Goal: Task Accomplishment & Management: Complete application form

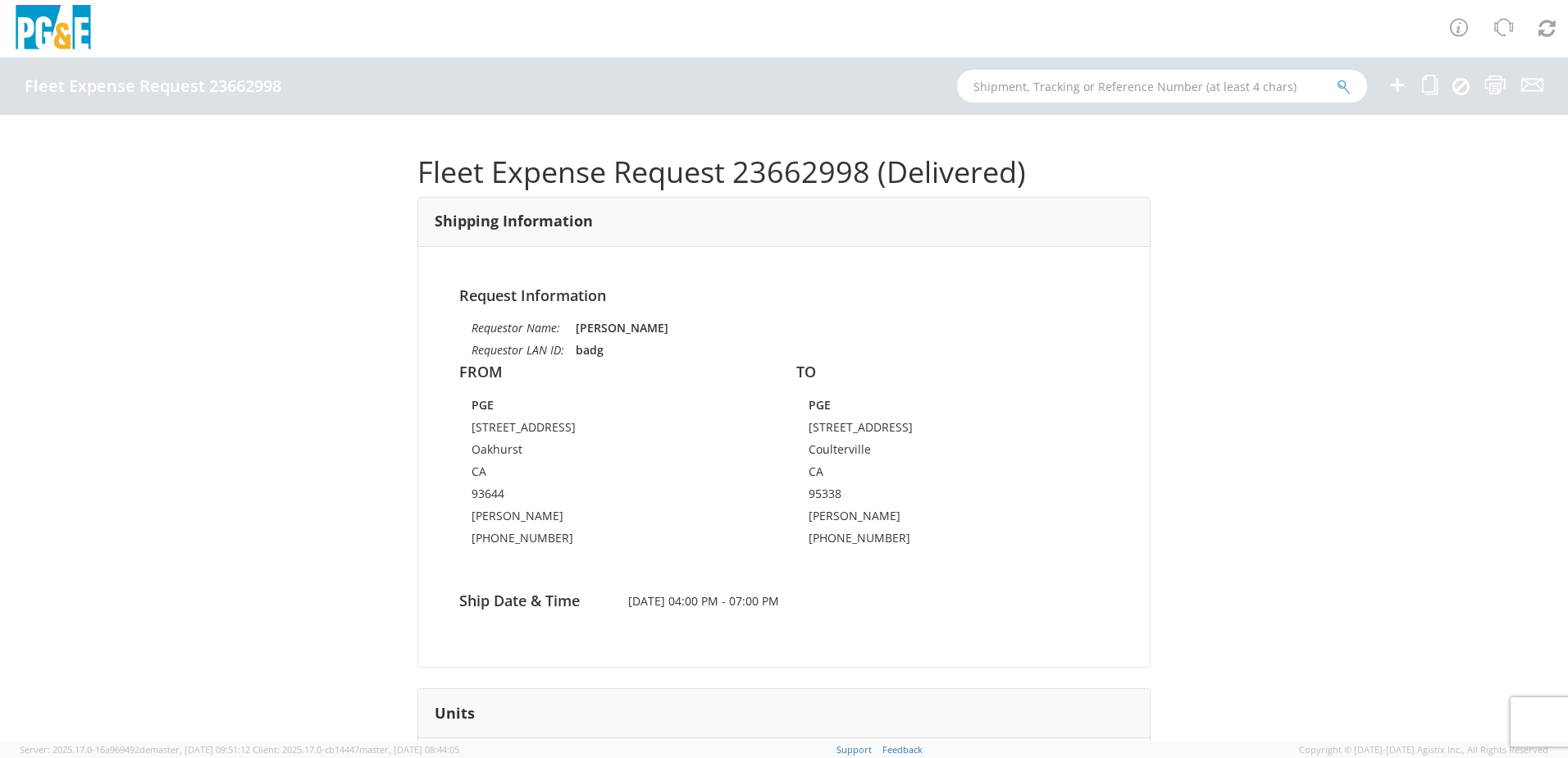
click at [1395, 88] on icon at bounding box center [1398, 84] width 19 height 20
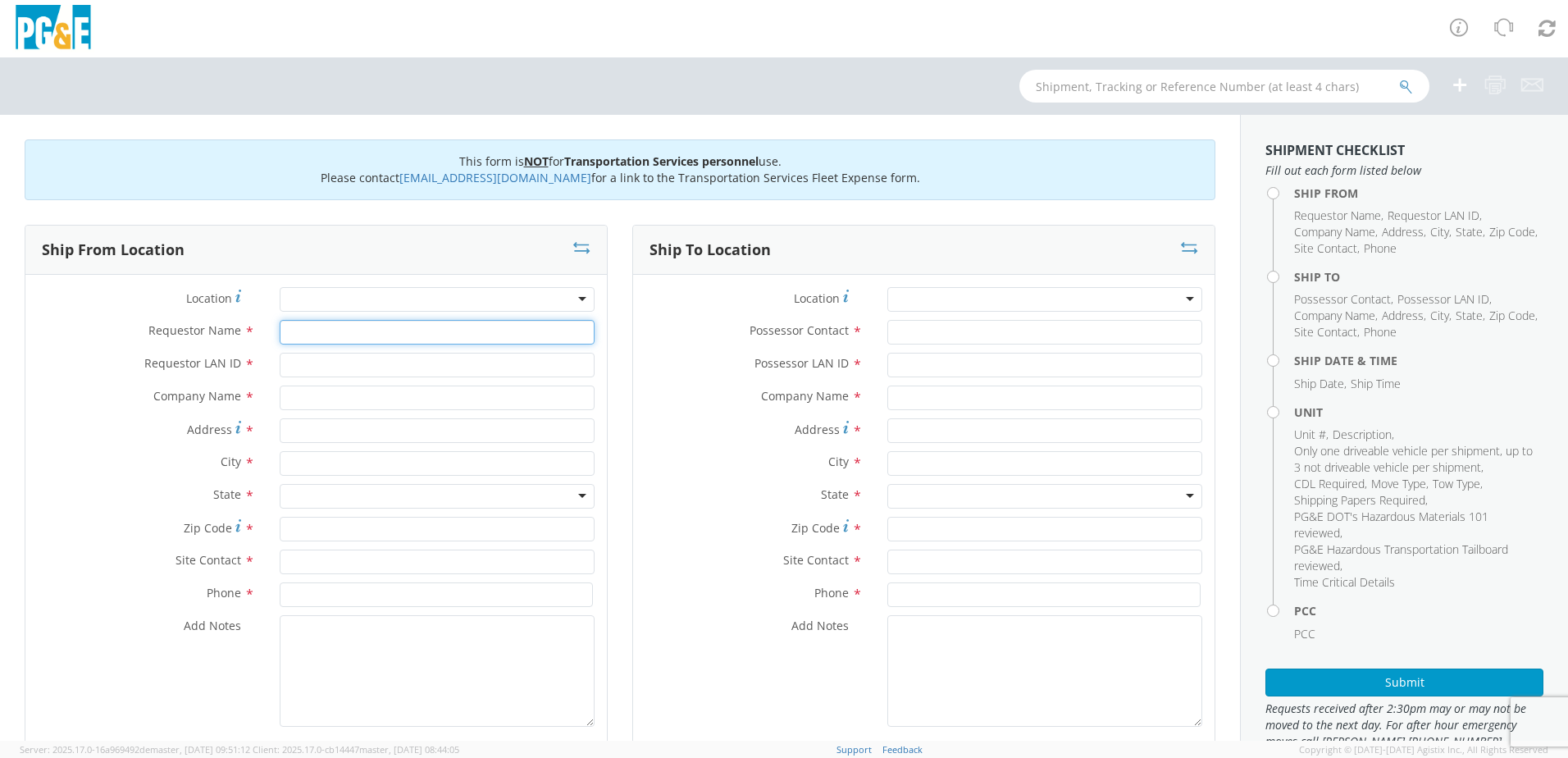
click at [298, 324] on input "Requestor Name *" at bounding box center [437, 332] width 315 height 25
type input "[PERSON_NAME]"
click at [322, 370] on input "Requestor LAN ID *" at bounding box center [437, 365] width 315 height 25
type input "s2ll"
click at [349, 393] on input "text" at bounding box center [437, 398] width 315 height 25
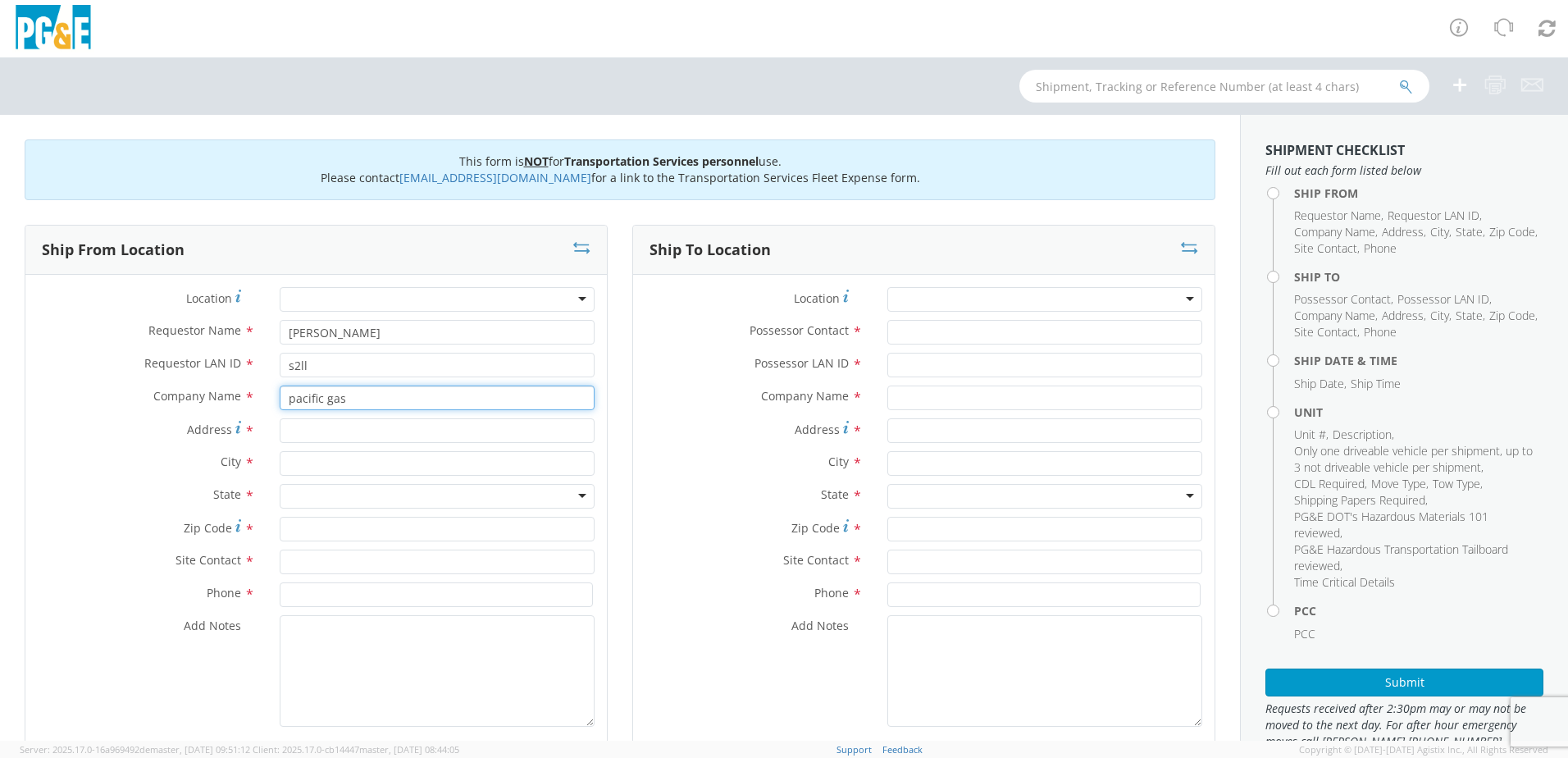
click at [353, 395] on input "pacific gas" at bounding box center [437, 398] width 315 height 25
type input "p"
click at [300, 436] on input "Address *" at bounding box center [437, 430] width 315 height 25
type input "41892 rd222"
click at [293, 464] on input "text" at bounding box center [437, 464] width 315 height 25
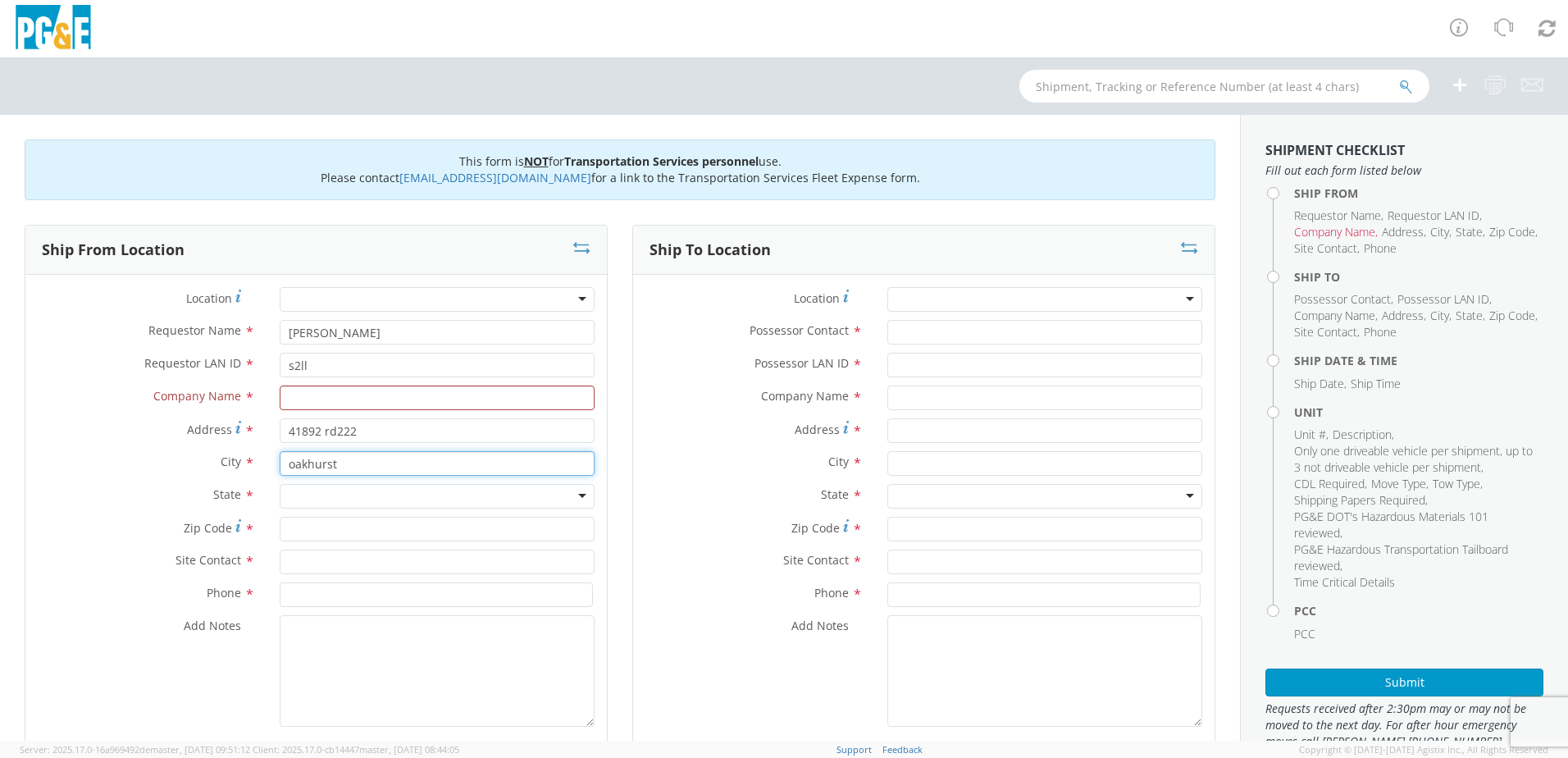
type input "oakhurst"
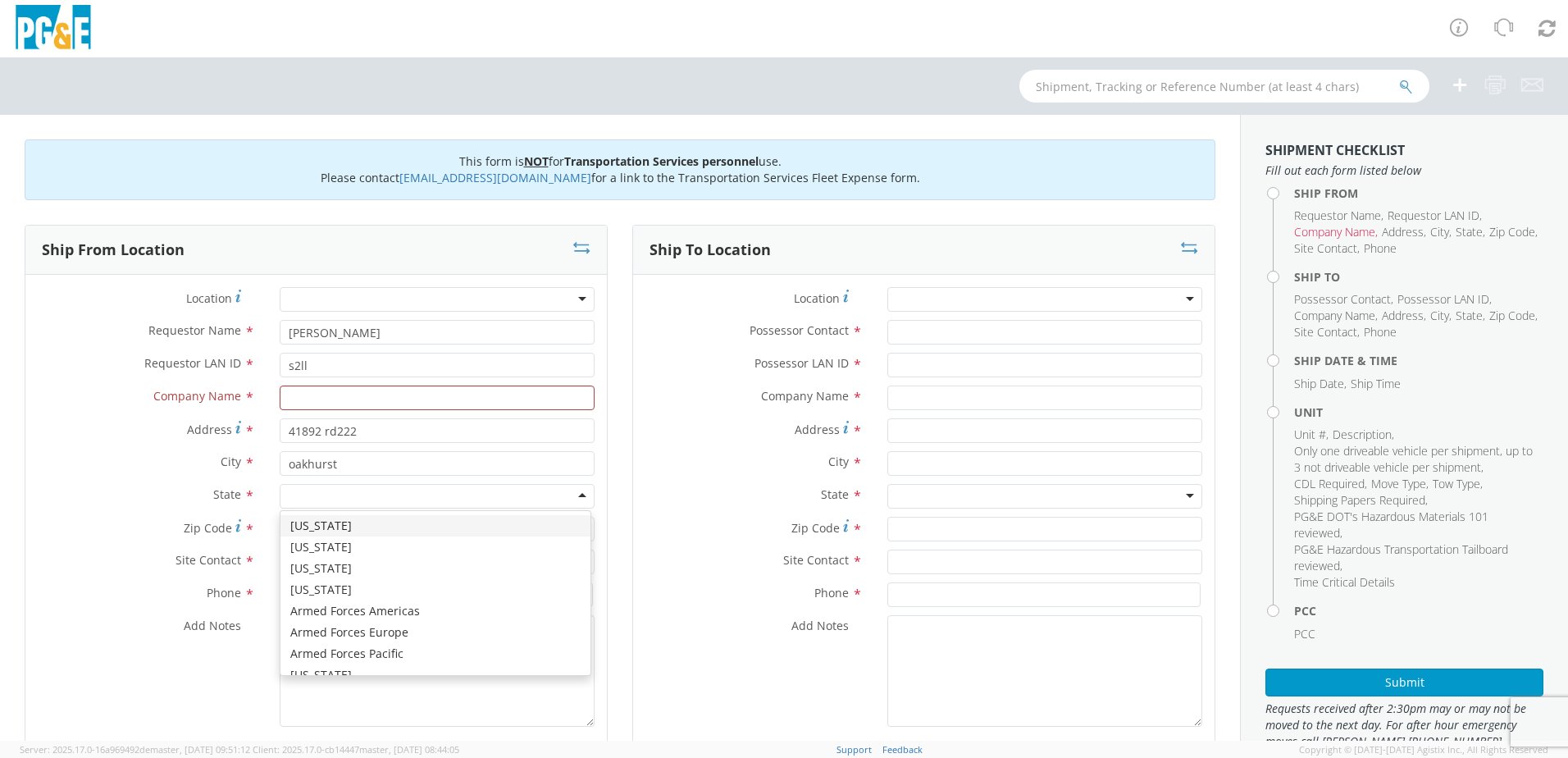
click at [299, 490] on div at bounding box center [437, 496] width 315 height 25
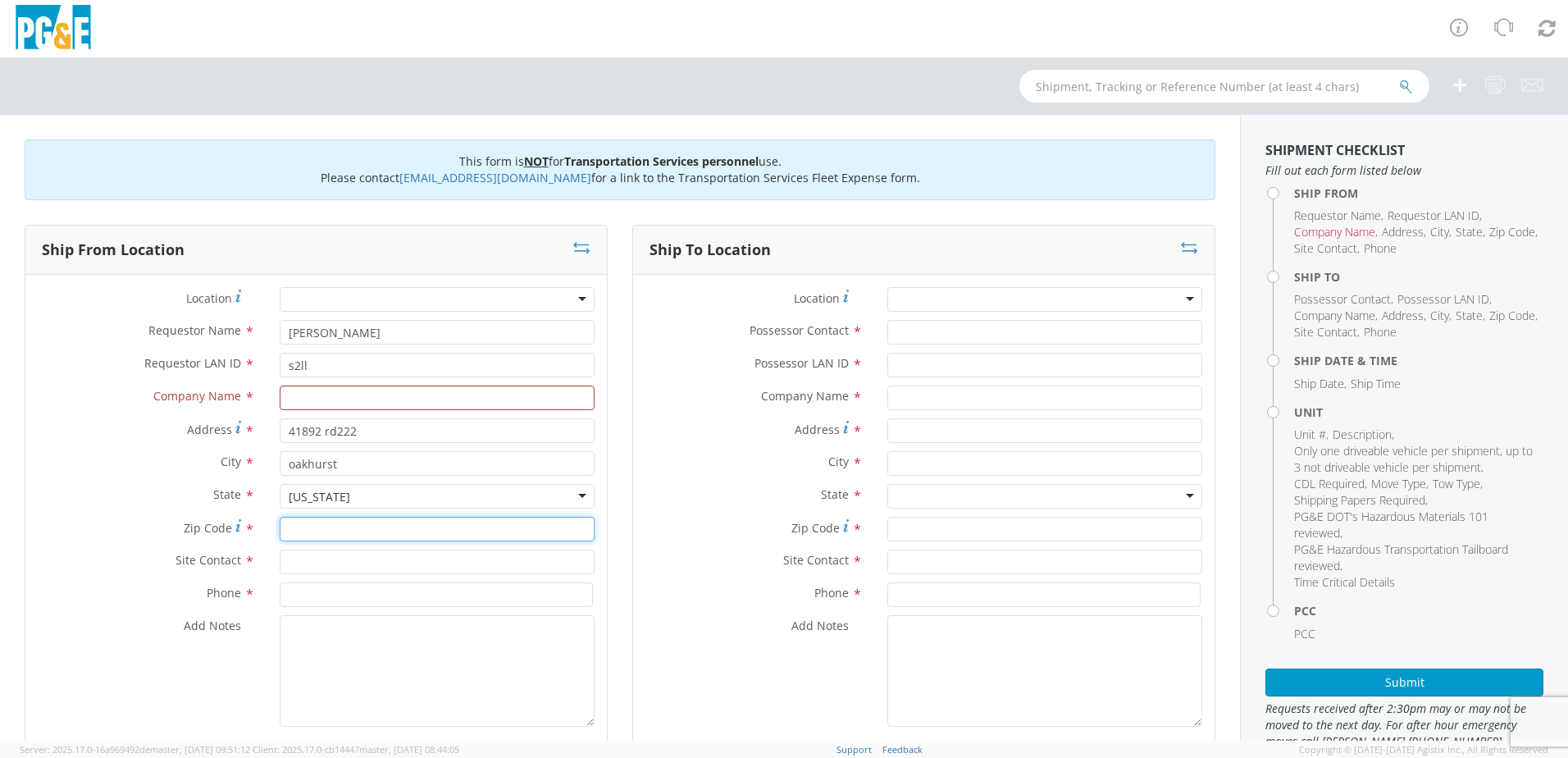
click at [302, 531] on input "Zip Code *" at bounding box center [437, 529] width 315 height 25
type input "93644"
click at [335, 567] on input "text" at bounding box center [437, 562] width 315 height 25
type input "[PERSON_NAME]"
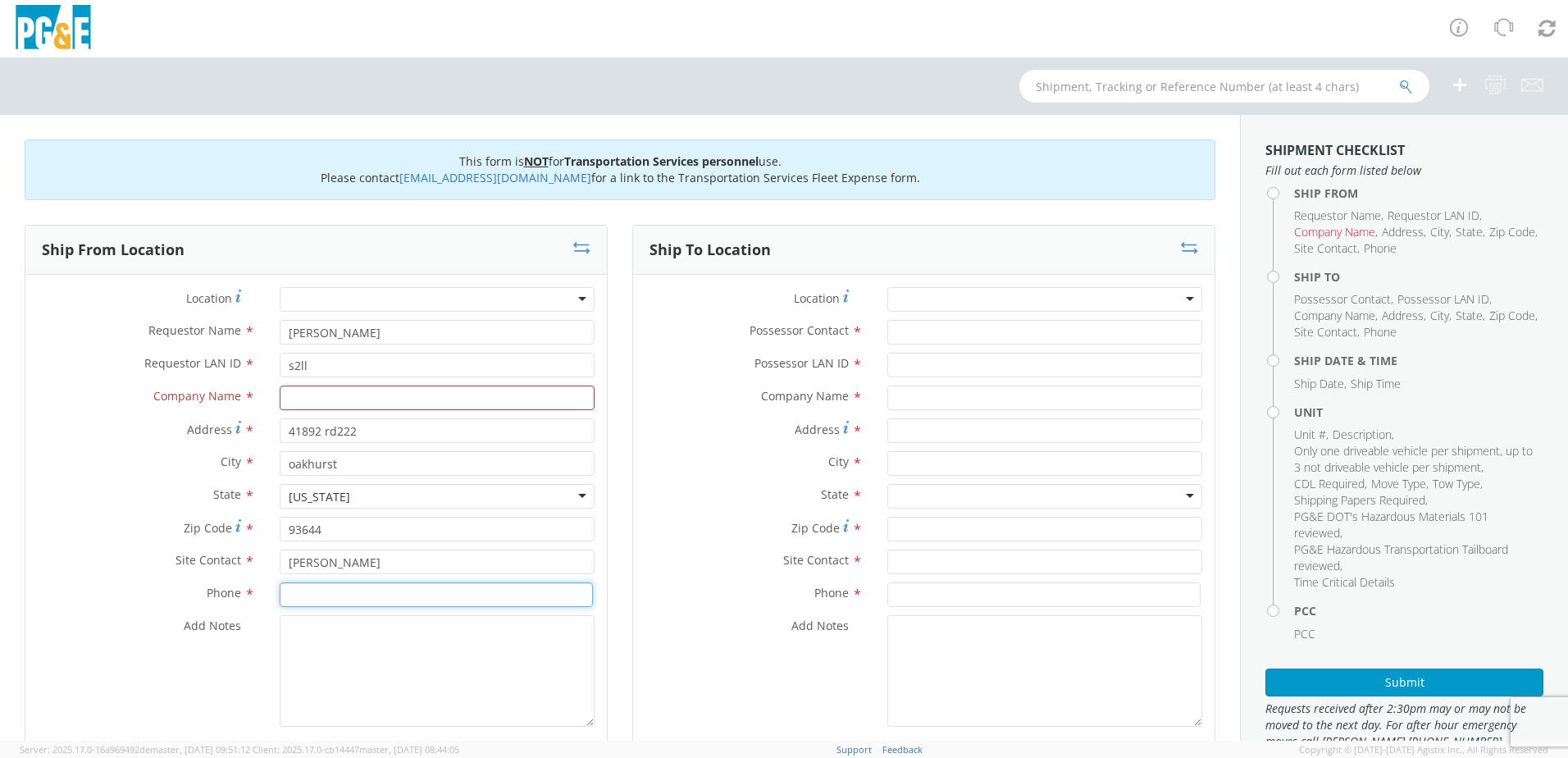
click at [327, 591] on input at bounding box center [436, 595] width 314 height 25
type input "5592748331"
click at [394, 654] on textarea "Add Notes *" at bounding box center [437, 670] width 315 height 112
type textarea "have [PERSON_NAME] transport move"
drag, startPoint x: 442, startPoint y: 634, endPoint x: 261, endPoint y: 634, distance: 181.0
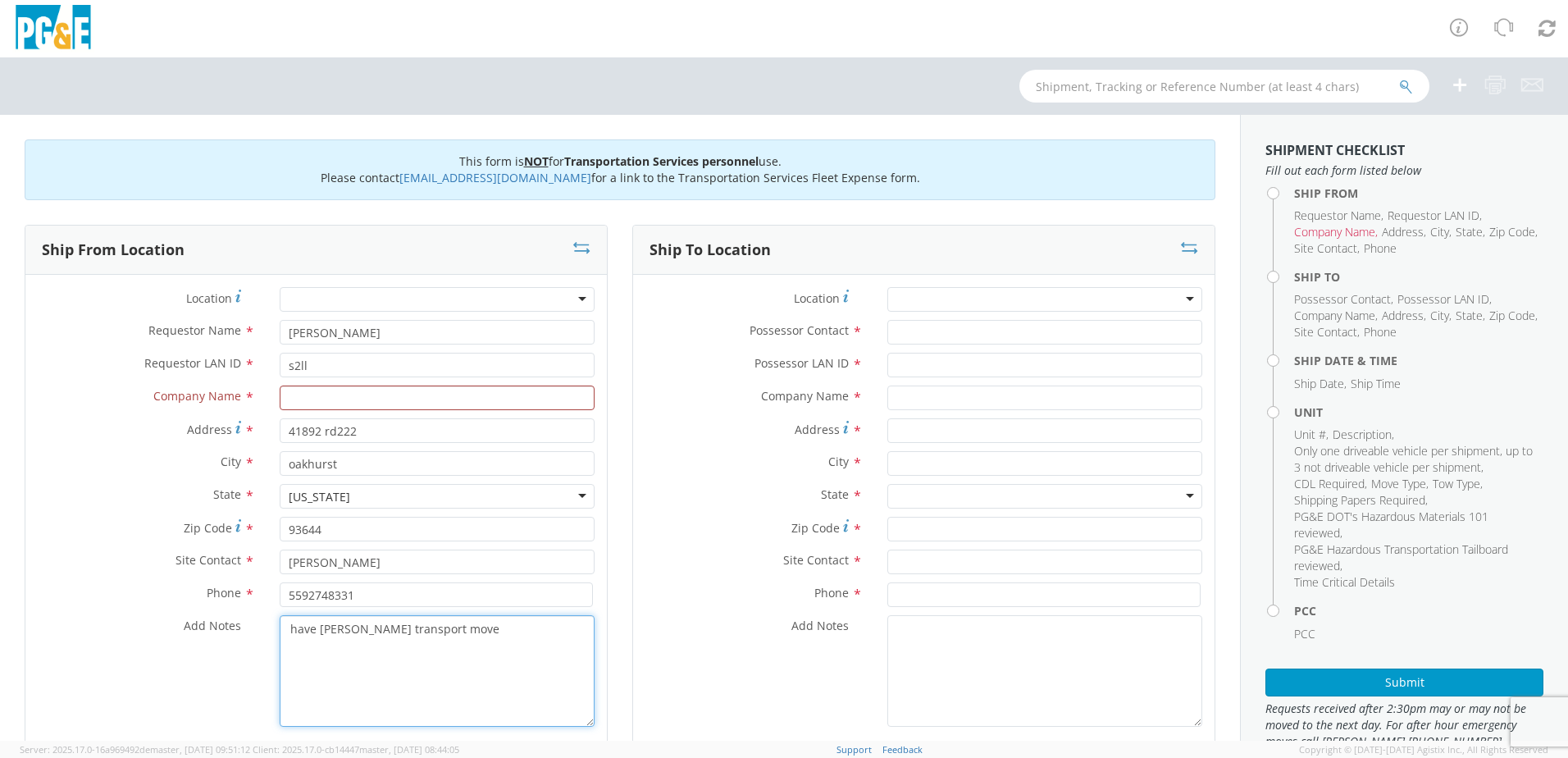
click at [261, 634] on div "Add Notes * have [PERSON_NAME] transport move" at bounding box center [316, 670] width 582 height 112
click at [917, 299] on div at bounding box center [1044, 300] width 315 height 25
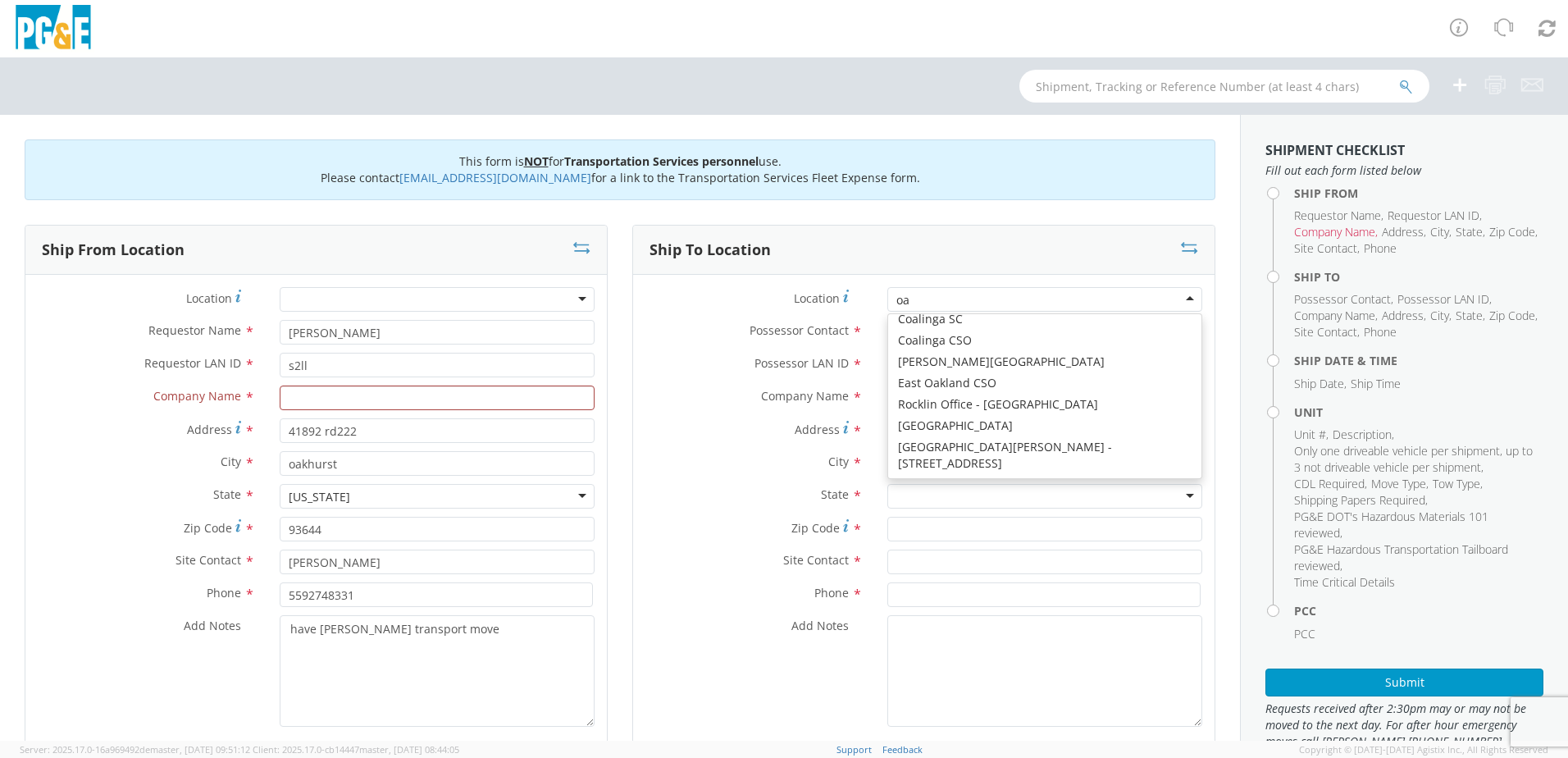
scroll to position [4, 0]
type input "oakh"
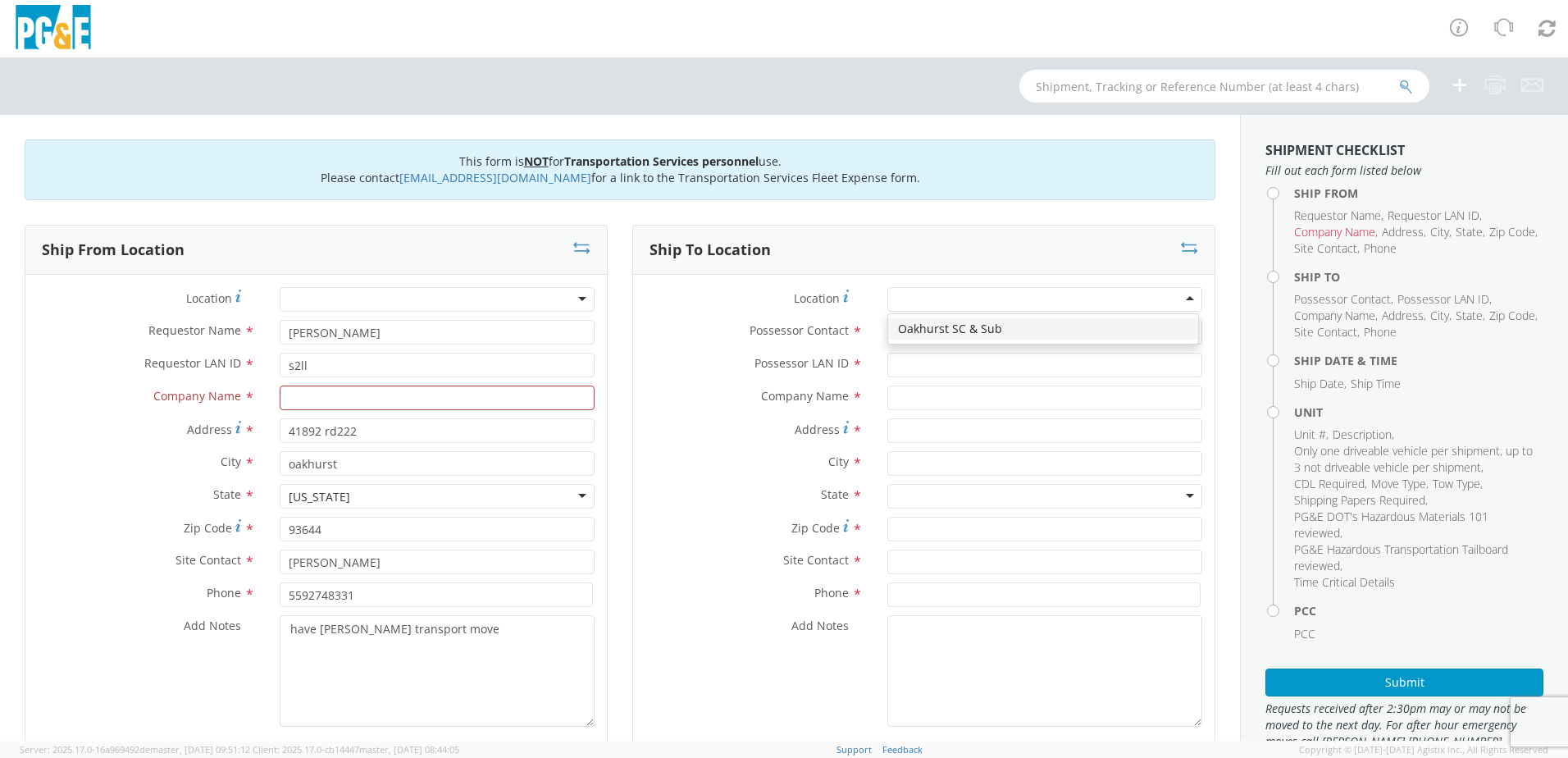
type input "PG&E"
type input "50150 ROAD 426"
type input "OAKHURST"
type input "93644"
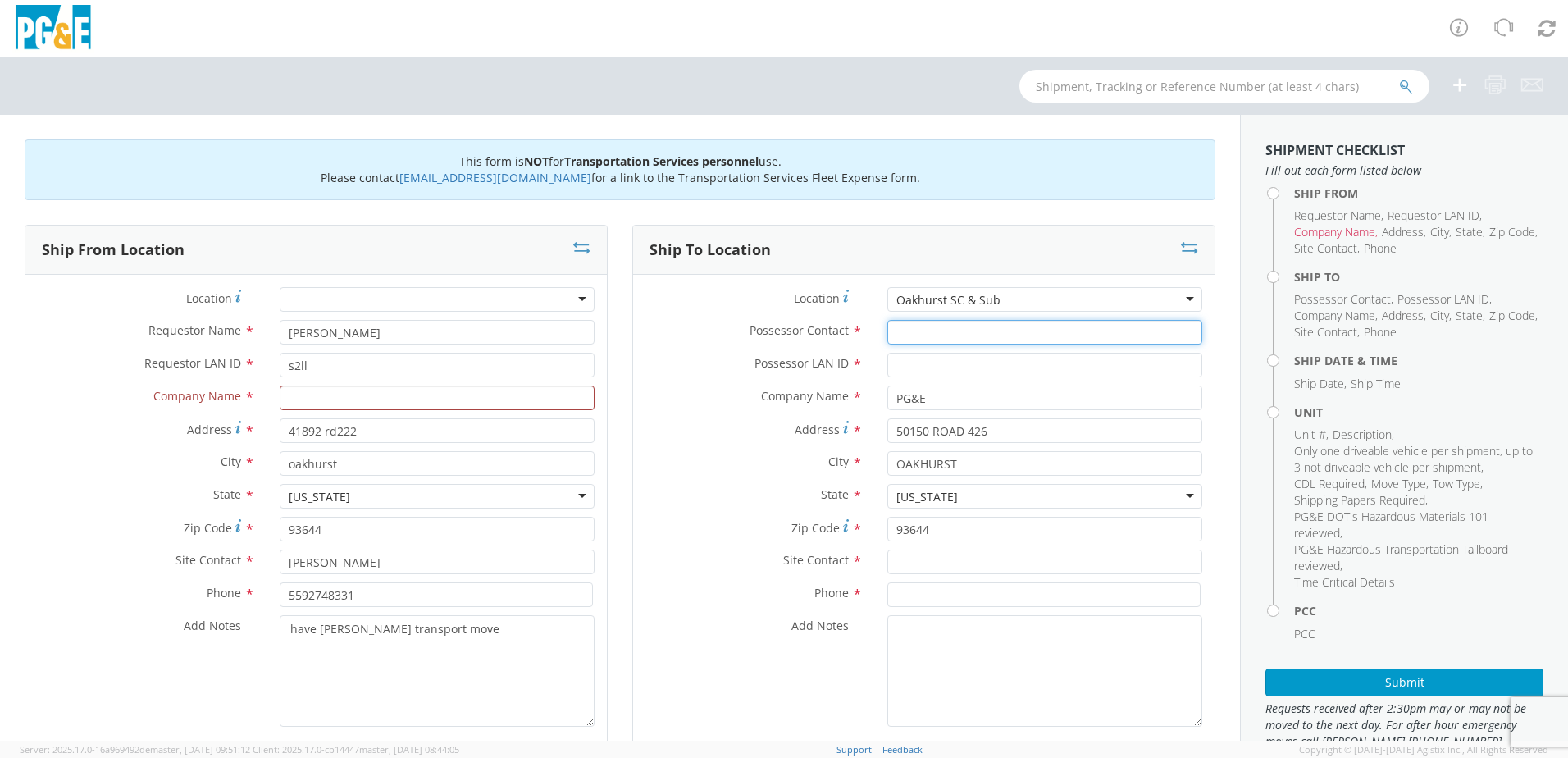
click at [928, 341] on input "Possessor Contact *" at bounding box center [1044, 332] width 315 height 25
type input "[PERSON_NAME]"
click at [935, 358] on input "Possessor LAN ID *" at bounding box center [1044, 365] width 315 height 25
type input "s2ll"
click at [953, 566] on input "text" at bounding box center [1044, 562] width 315 height 25
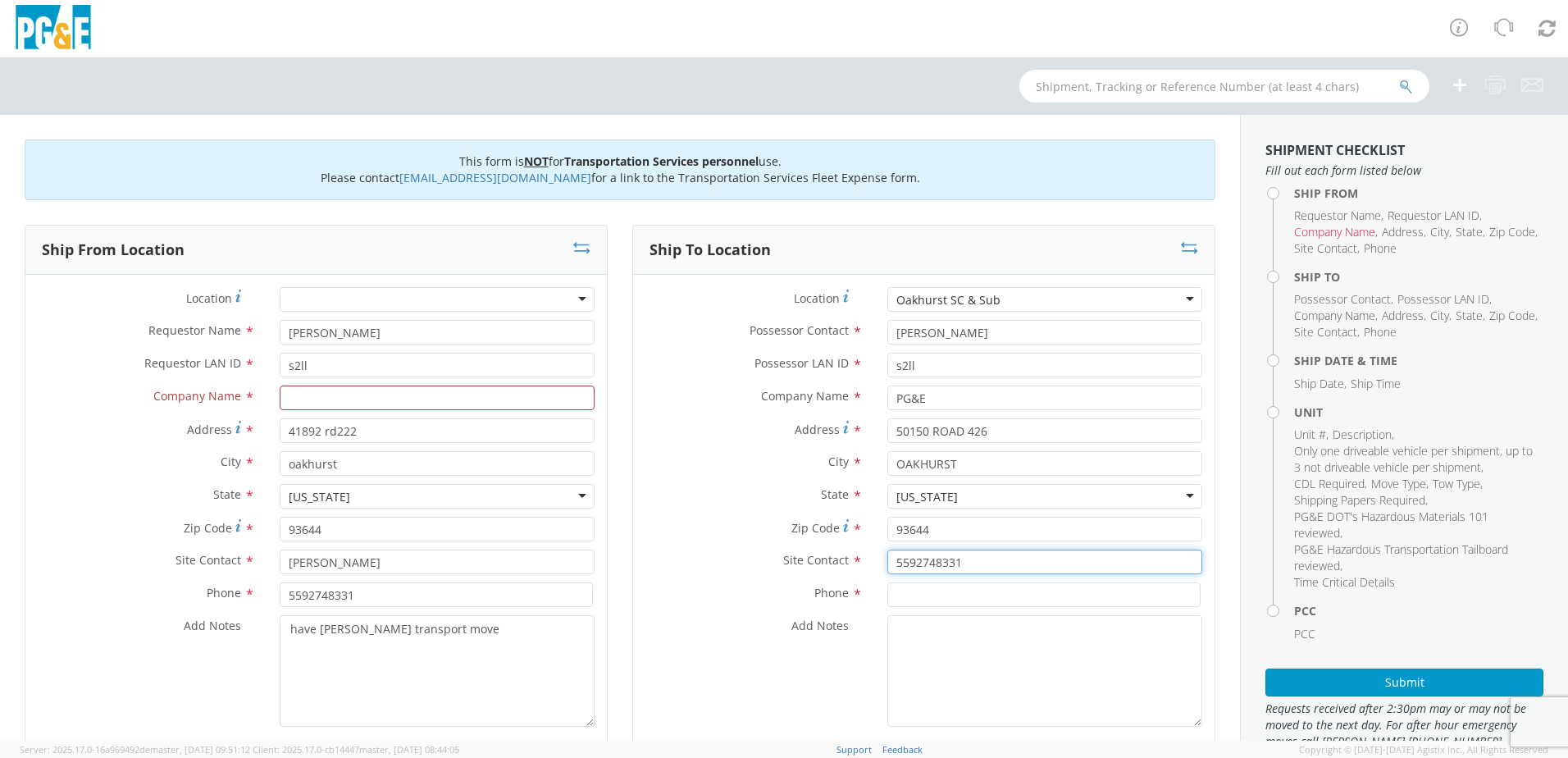
type input "5592748331"
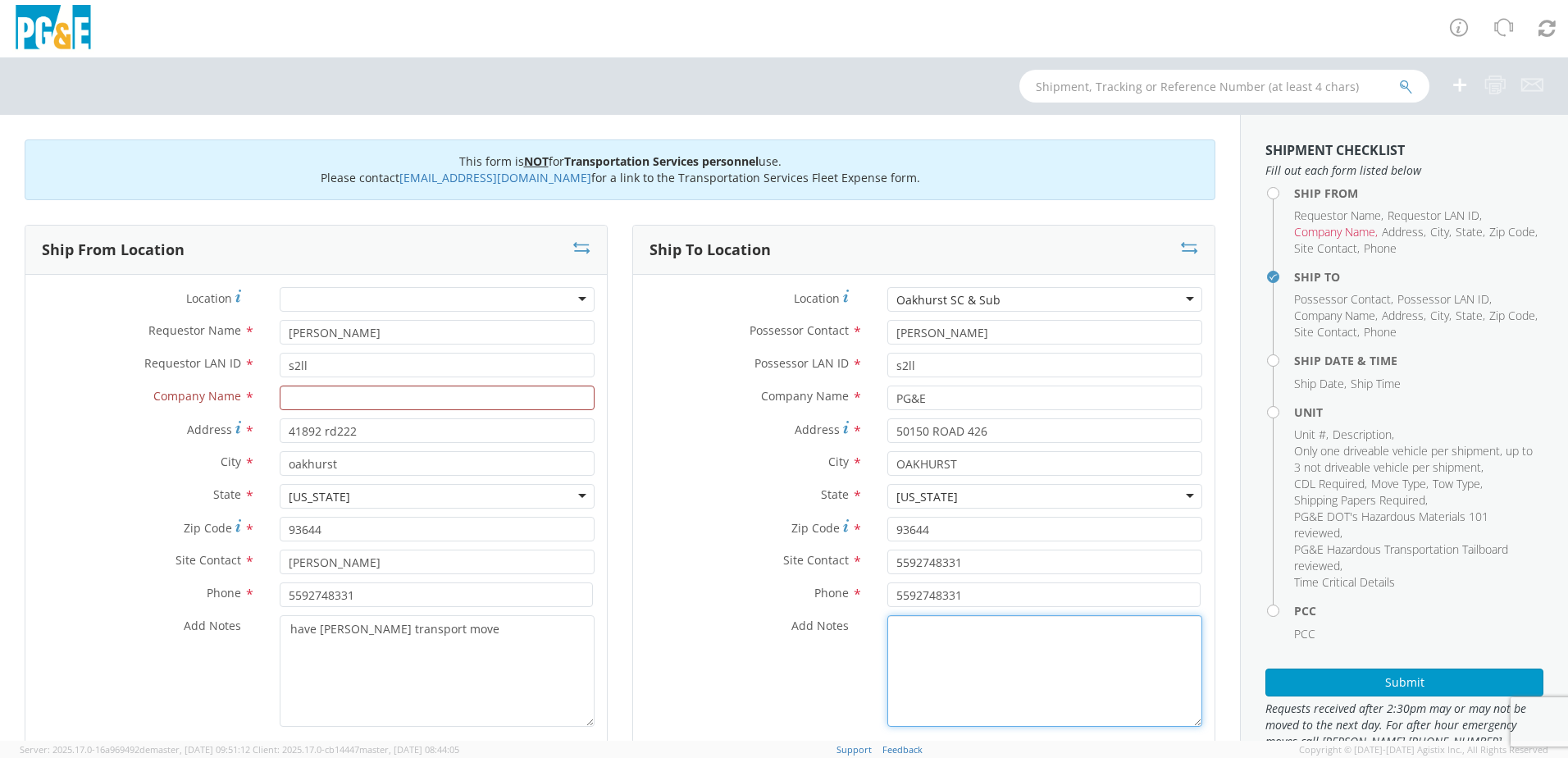
click at [907, 638] on textarea "Add Notes *" at bounding box center [1044, 670] width 315 height 112
paste textarea "have [PERSON_NAME] transport move"
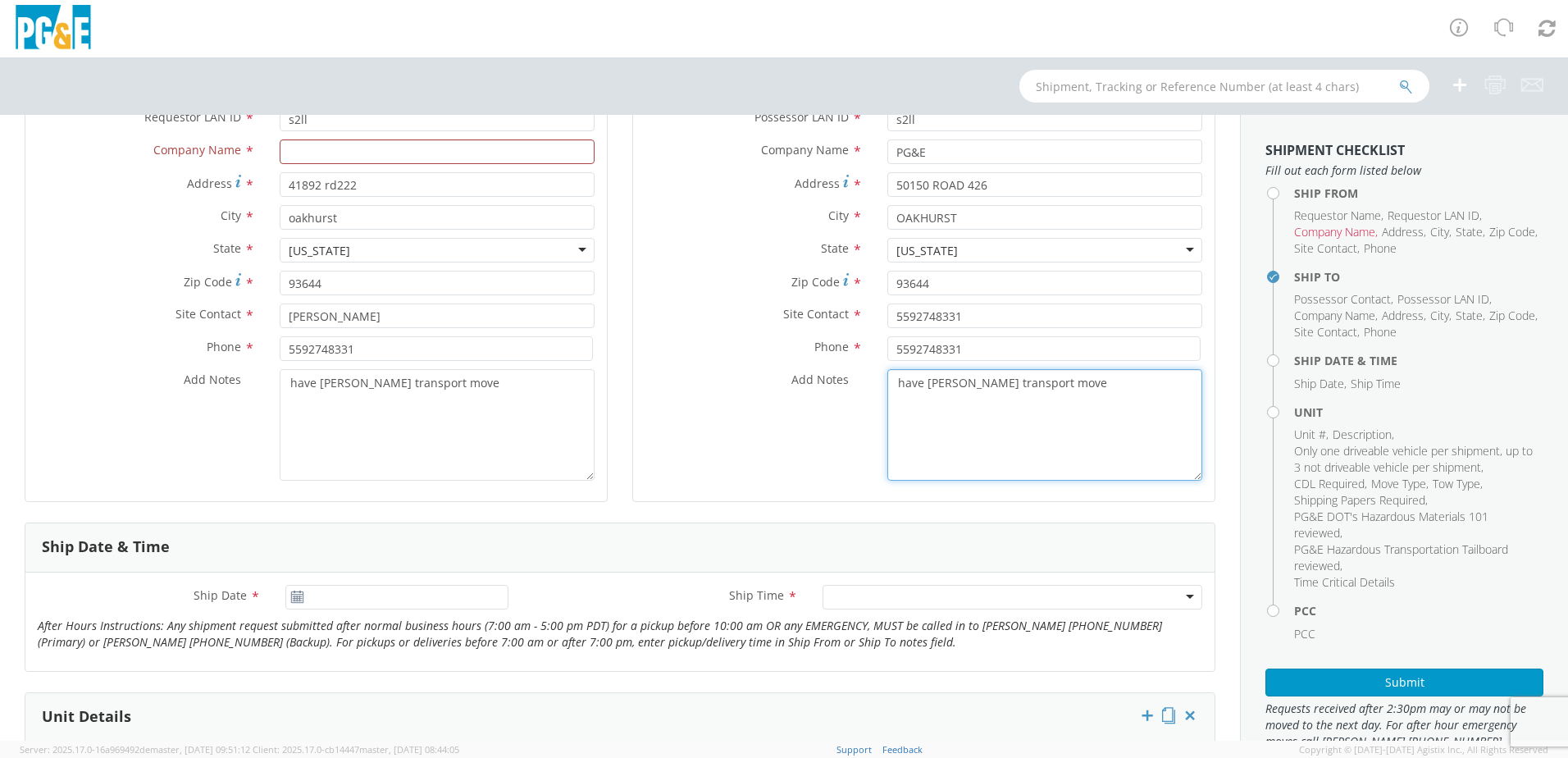
type textarea "have [PERSON_NAME] transport move"
type input "[DATE]"
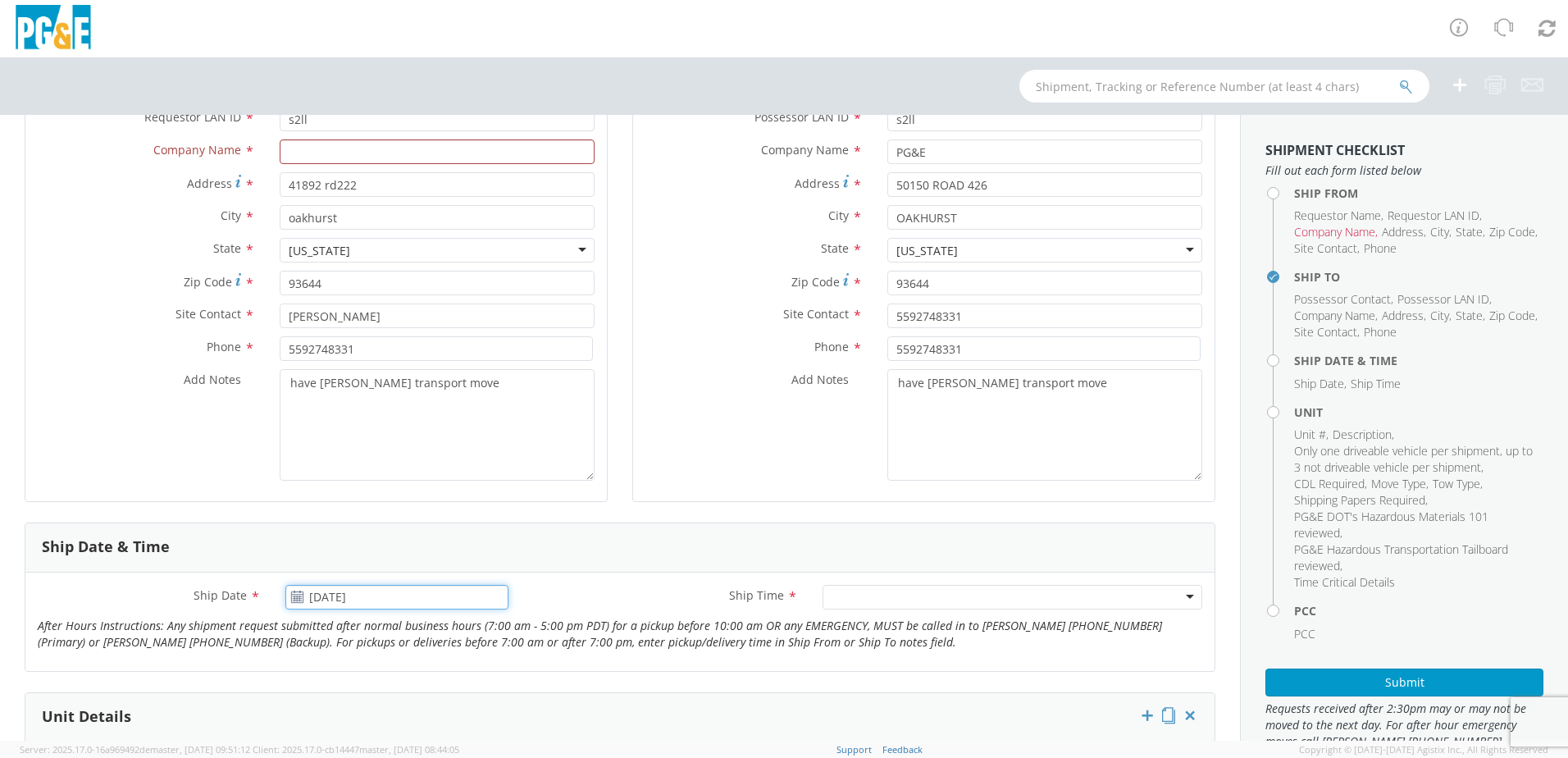
click at [351, 588] on input "[DATE]" at bounding box center [397, 597] width 223 height 25
click at [847, 593] on div at bounding box center [1013, 597] width 379 height 25
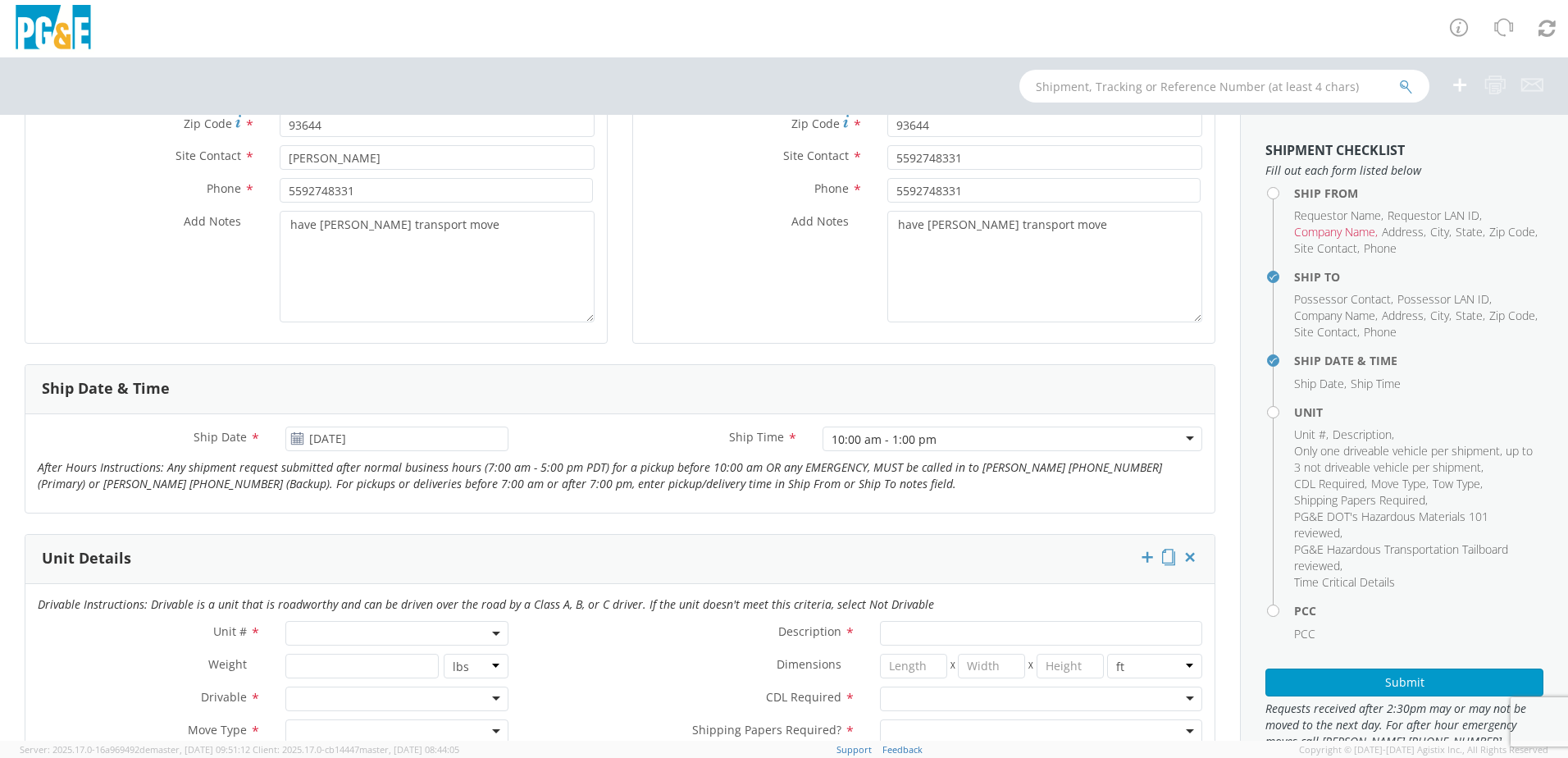
scroll to position [410, 0]
click at [344, 636] on span at bounding box center [397, 627] width 223 height 25
click at [343, 650] on input "search" at bounding box center [396, 654] width 213 height 25
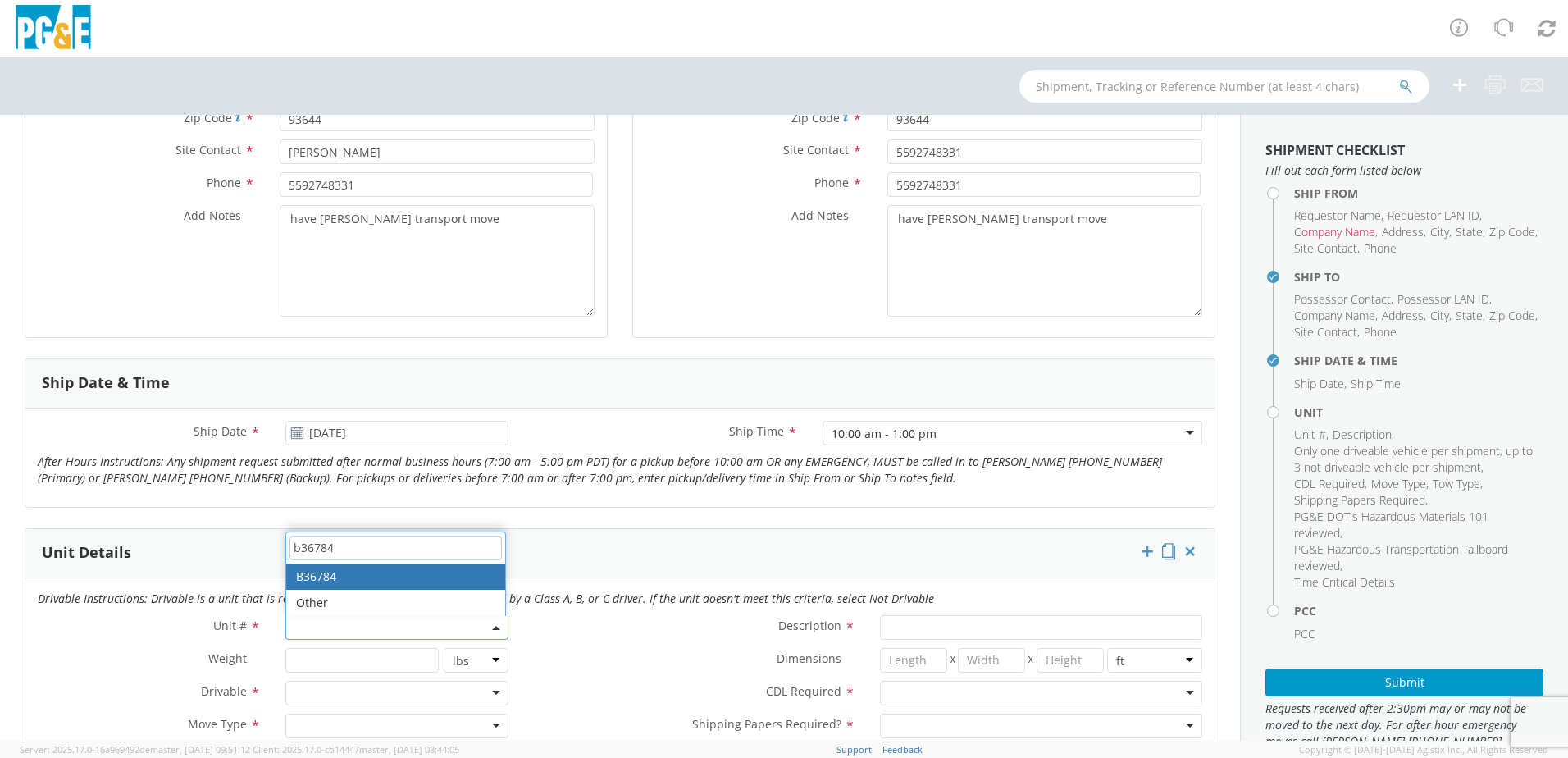
type input "b36784"
type input "TRUCK; TROUBLE W/AERIAL 4X4"
type input "19500"
select select "B36784"
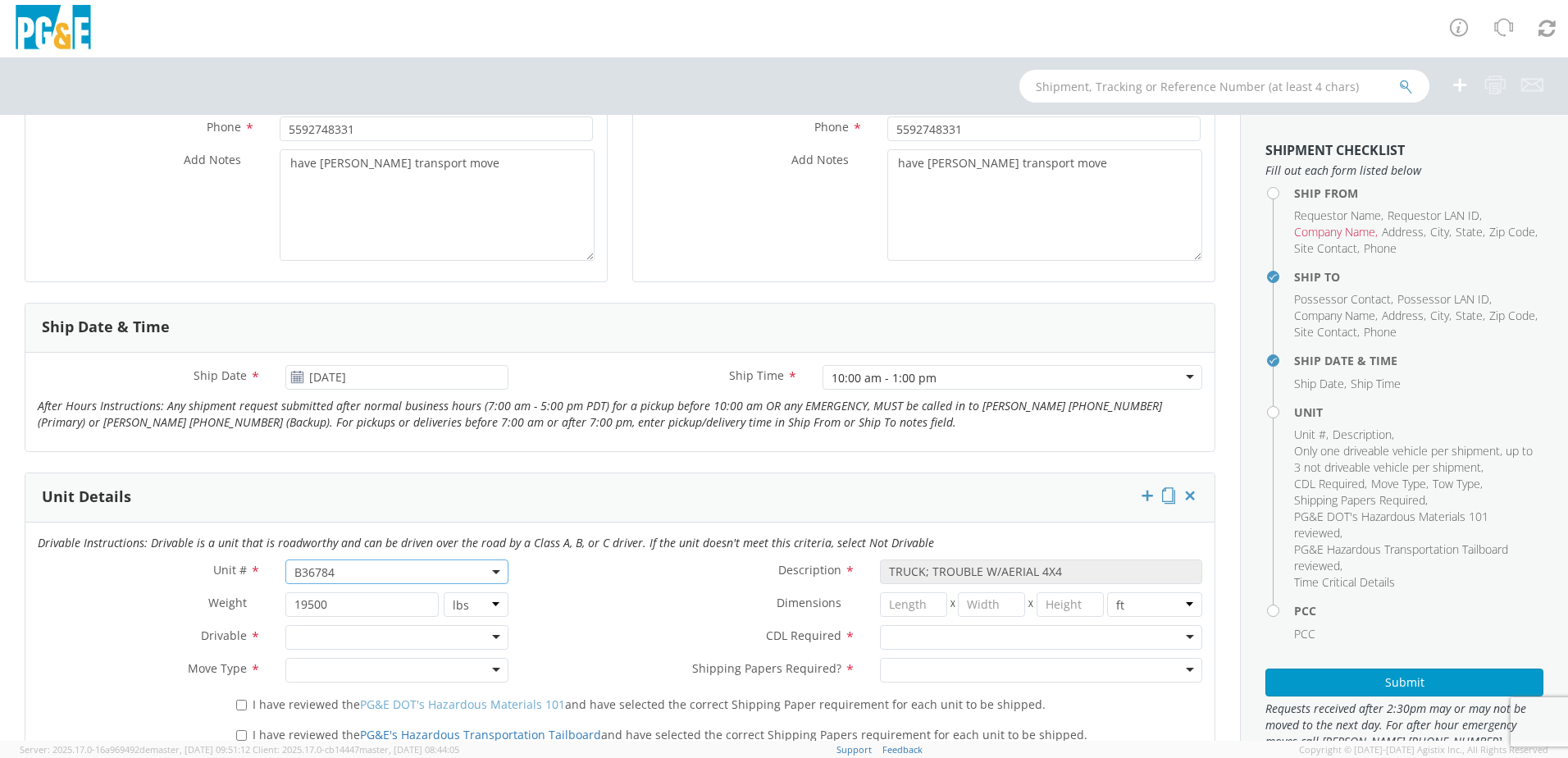
scroll to position [492, 0]
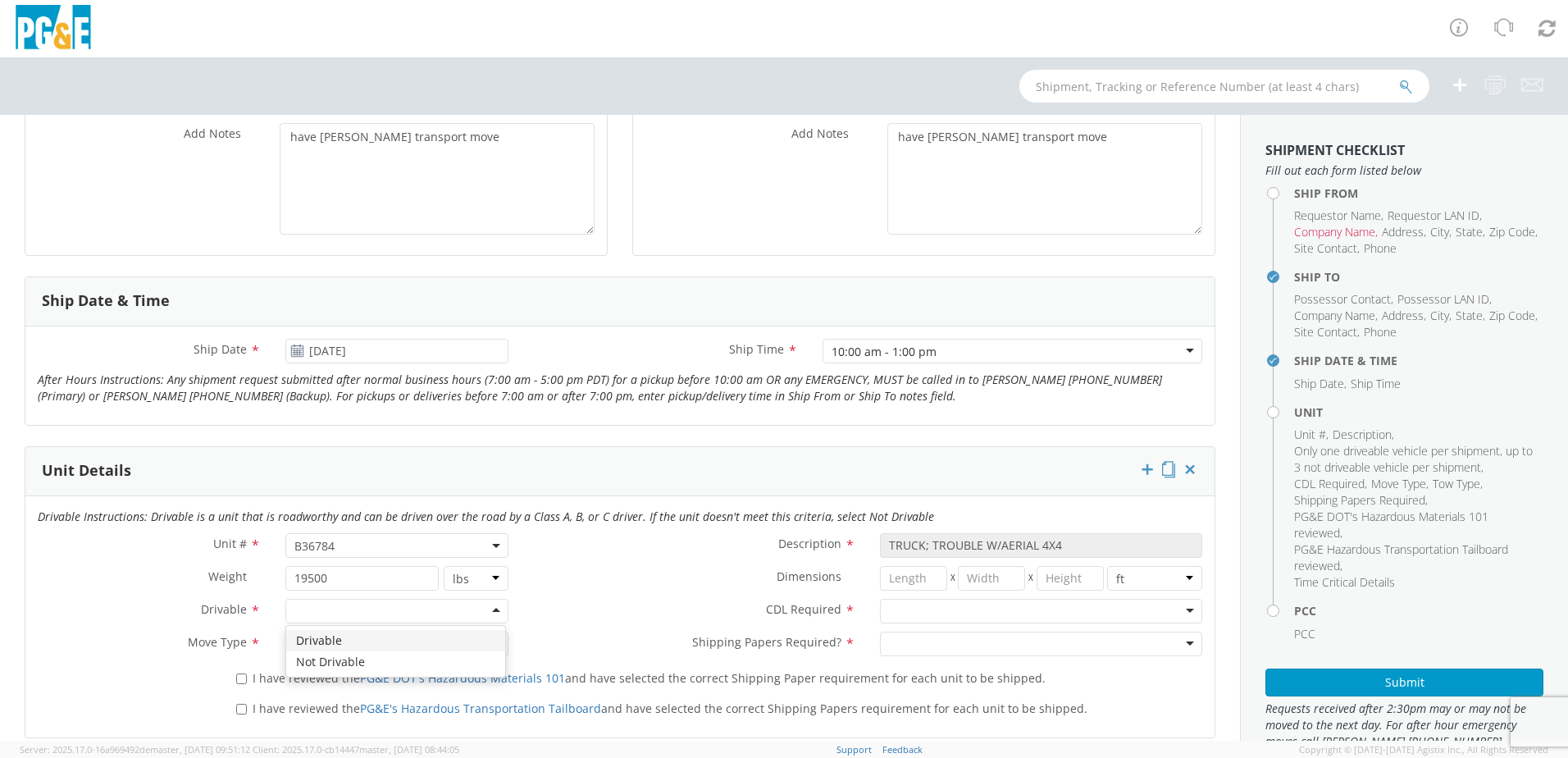
click at [312, 615] on div at bounding box center [397, 611] width 223 height 25
click at [327, 642] on div at bounding box center [397, 644] width 223 height 25
click at [331, 612] on div "Drivable" at bounding box center [317, 611] width 46 height 17
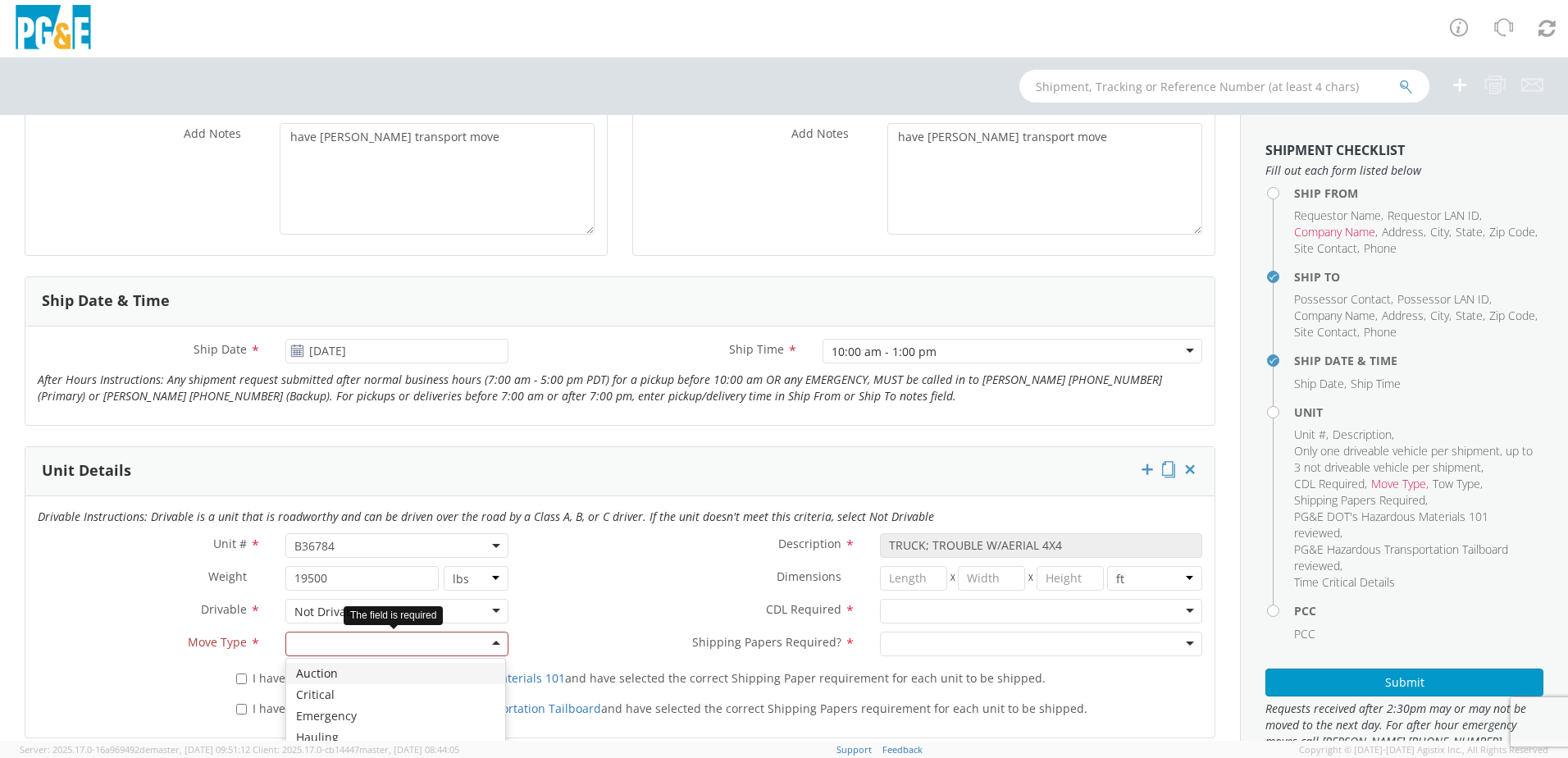
click at [336, 641] on div at bounding box center [397, 644] width 223 height 25
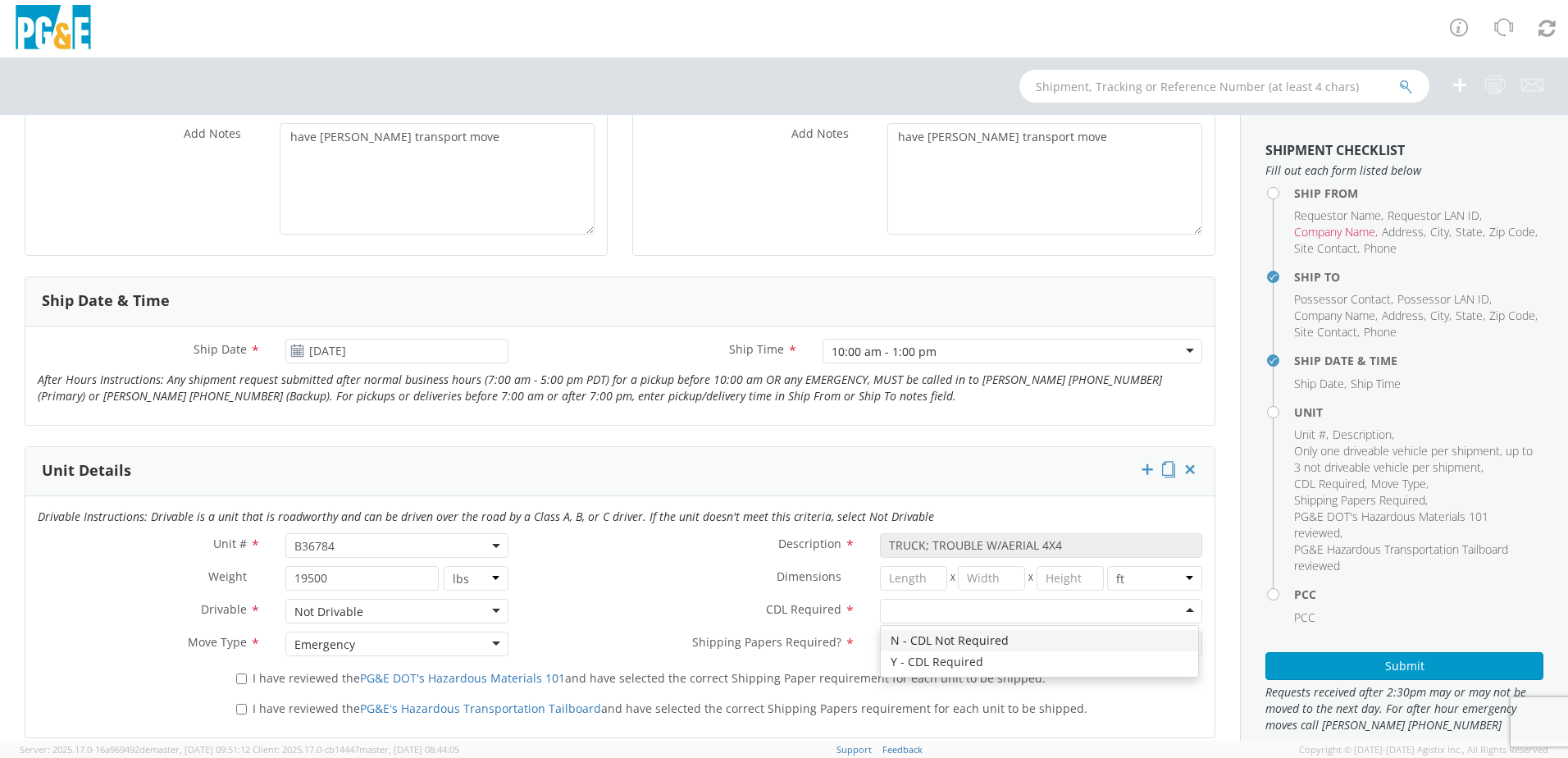
click at [926, 610] on div at bounding box center [1041, 611] width 322 height 25
click at [942, 641] on div at bounding box center [1041, 644] width 322 height 25
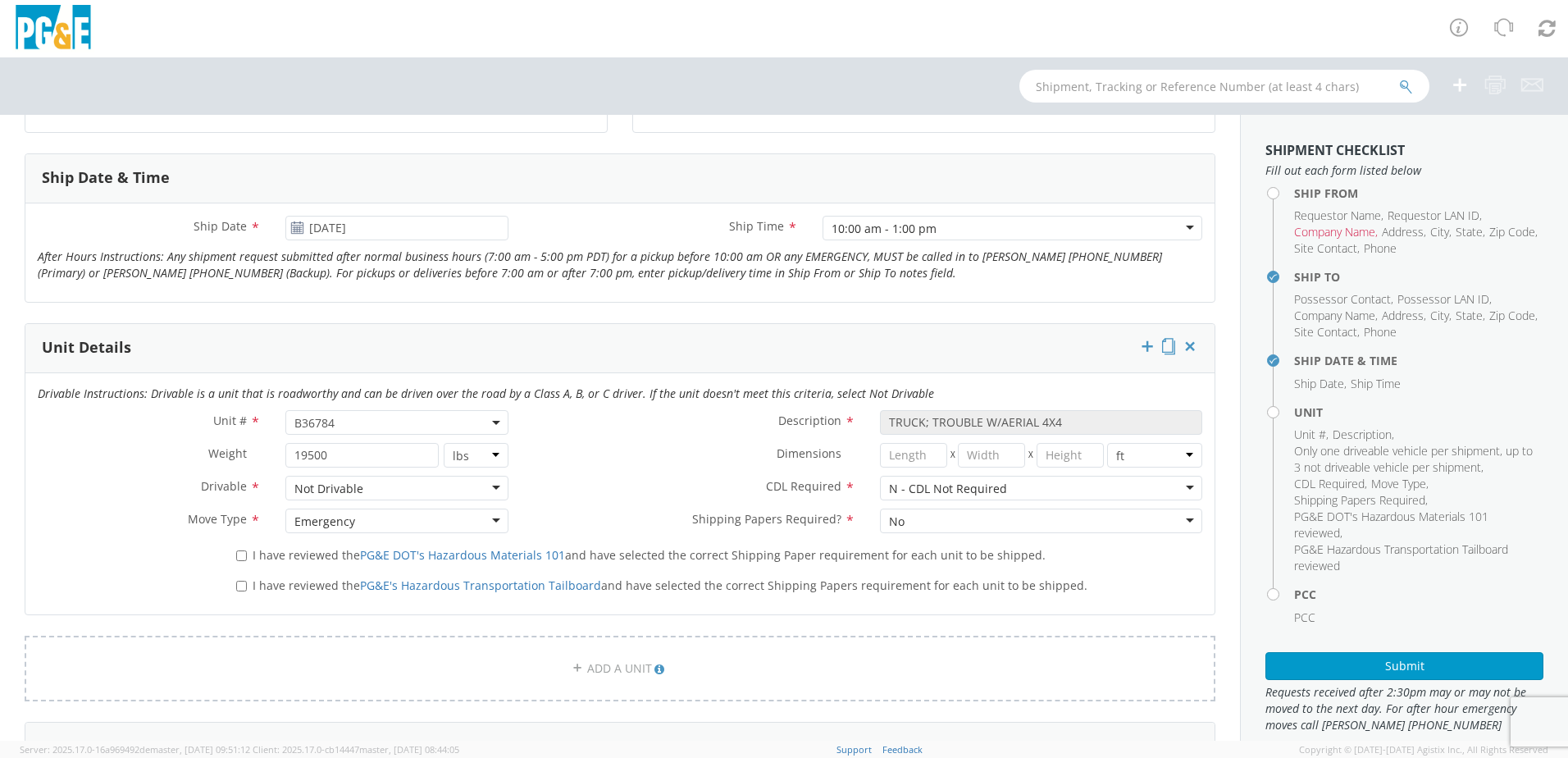
scroll to position [656, 0]
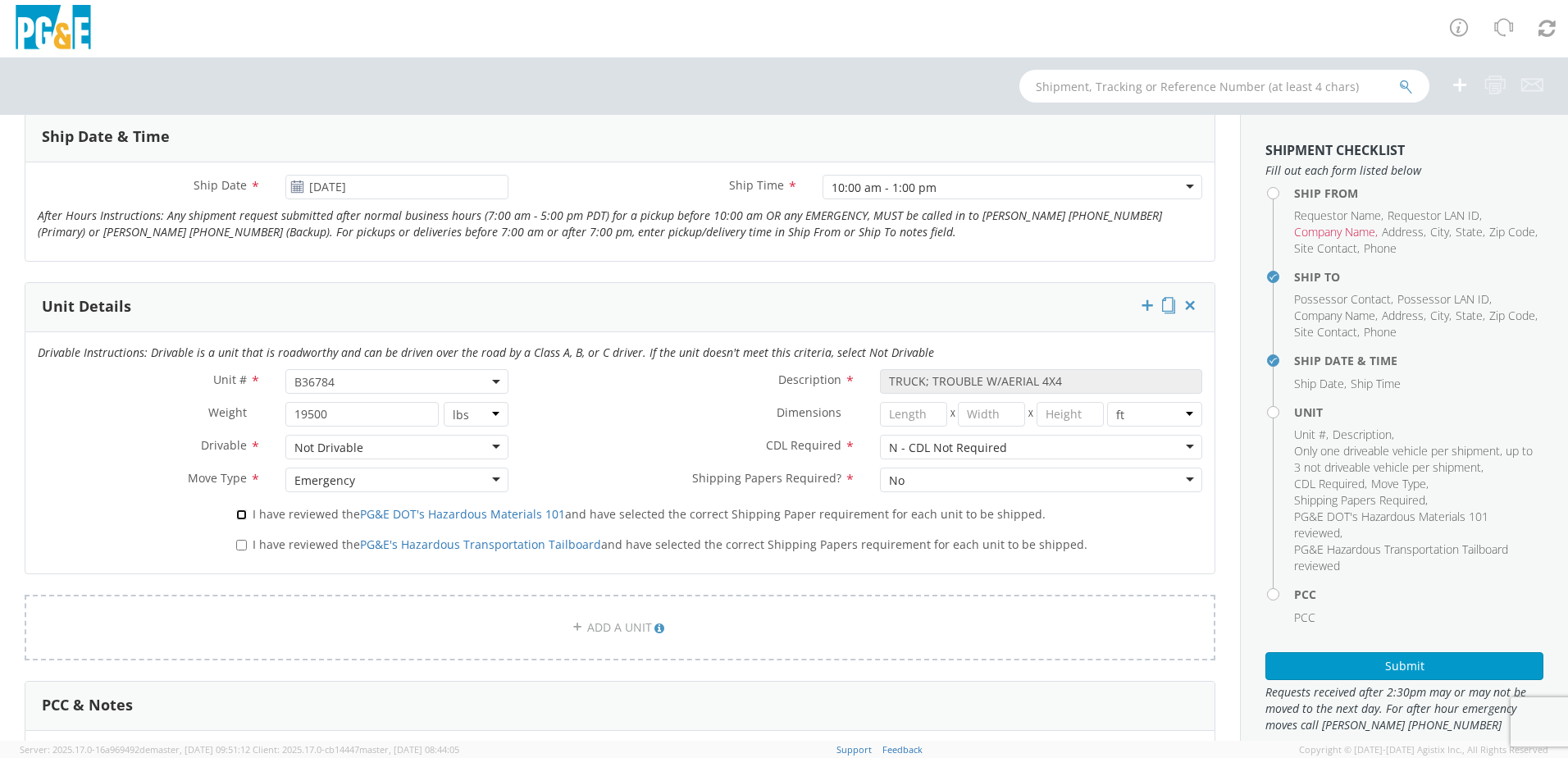
click at [242, 516] on input "I have reviewed the PG&E DOT's Hazardous Materials 101 and have selected the co…" at bounding box center [242, 515] width 11 height 11
checkbox input "true"
click at [242, 538] on label "I have reviewed the PG&E's Hazardous Transportation Tailboard and have selected…" at bounding box center [663, 543] width 855 height 18
click at [242, 539] on input "I have reviewed the PG&E's Hazardous Transportation Tailboard and have selected…" at bounding box center [242, 545] width 11 height 11
checkbox input "true"
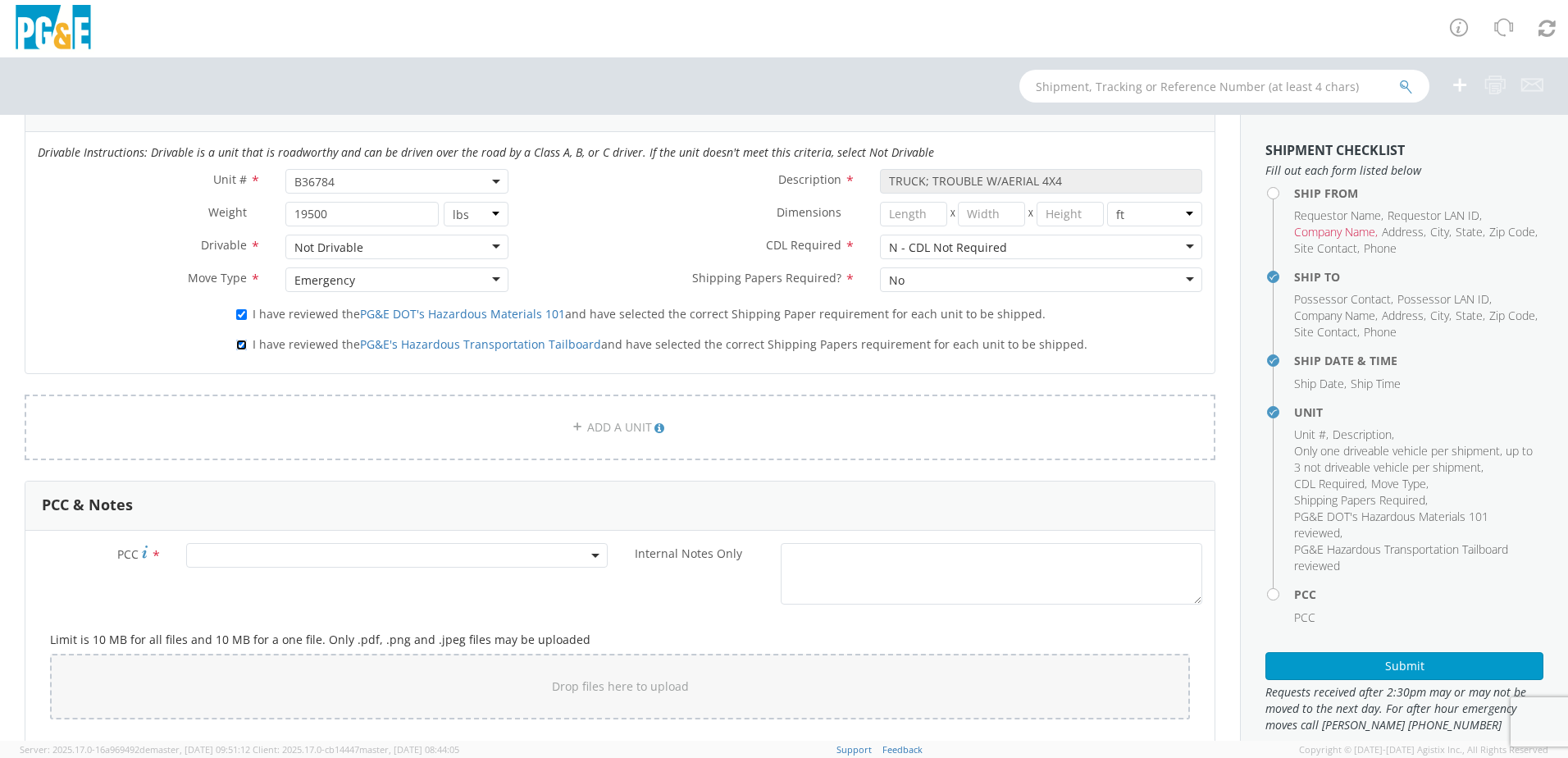
scroll to position [902, 0]
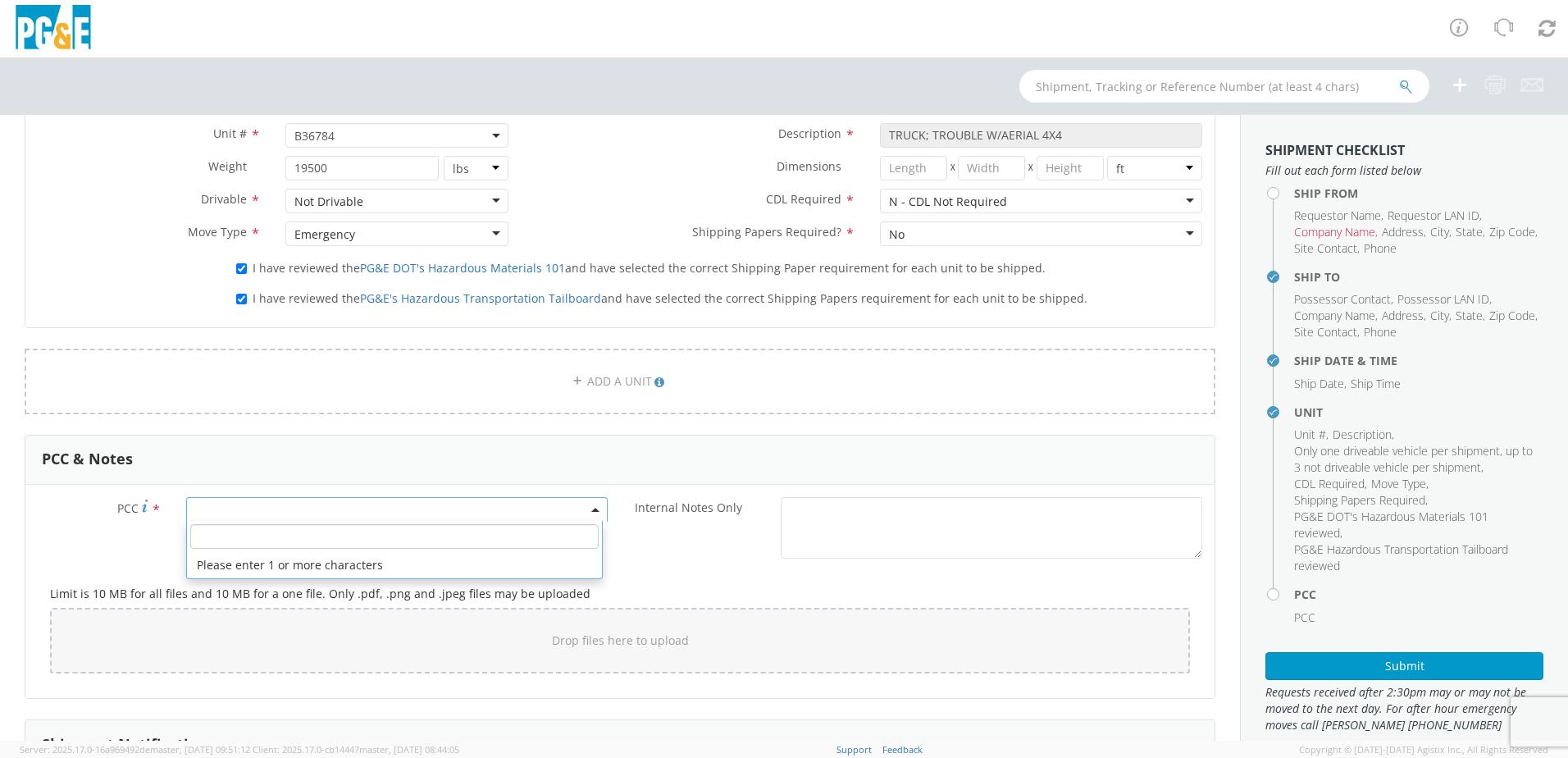
click at [235, 509] on span at bounding box center [397, 509] width 422 height 25
click at [238, 539] on input "number" at bounding box center [394, 537] width 408 height 25
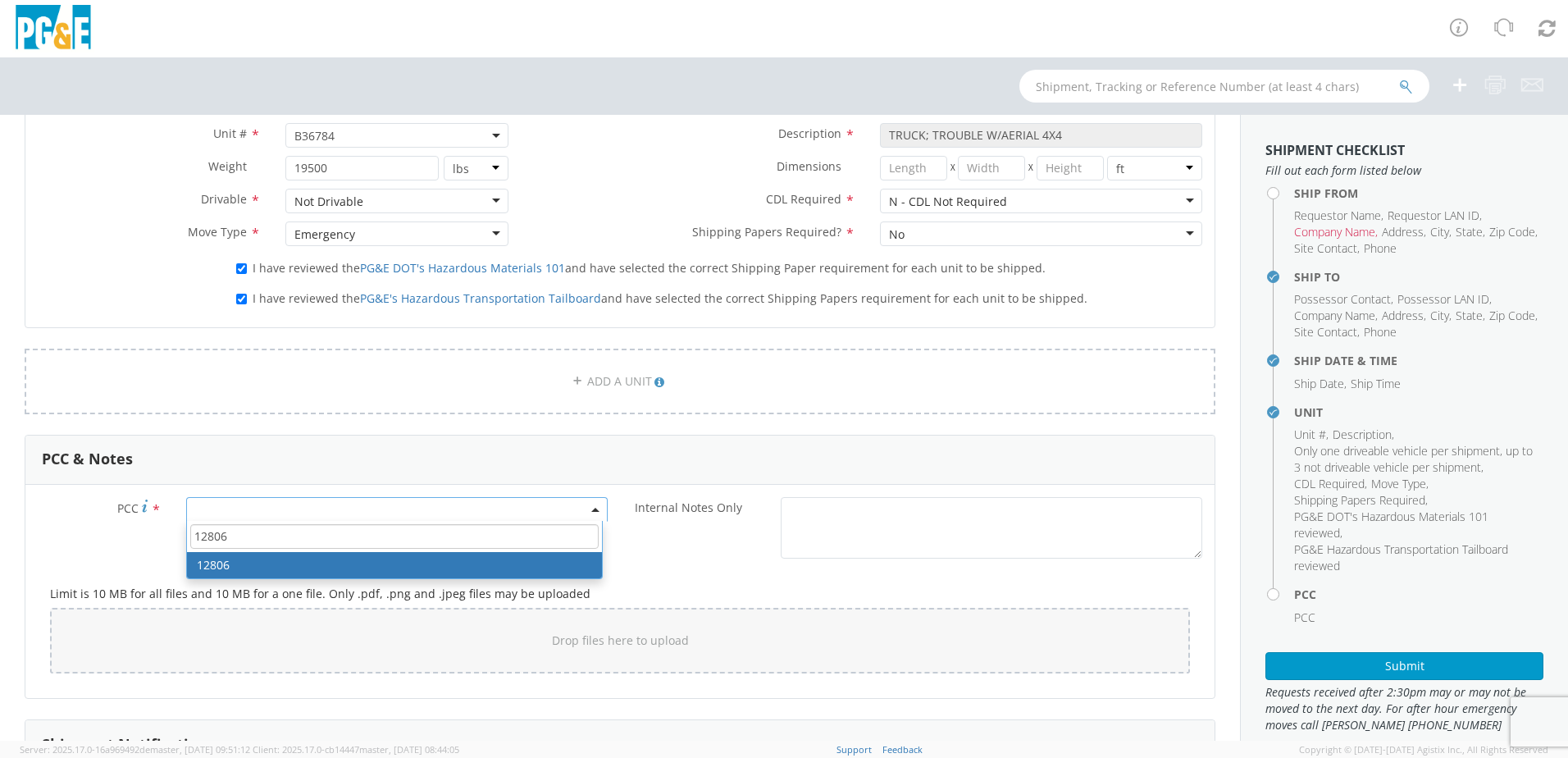
type input "12806"
select select "12806"
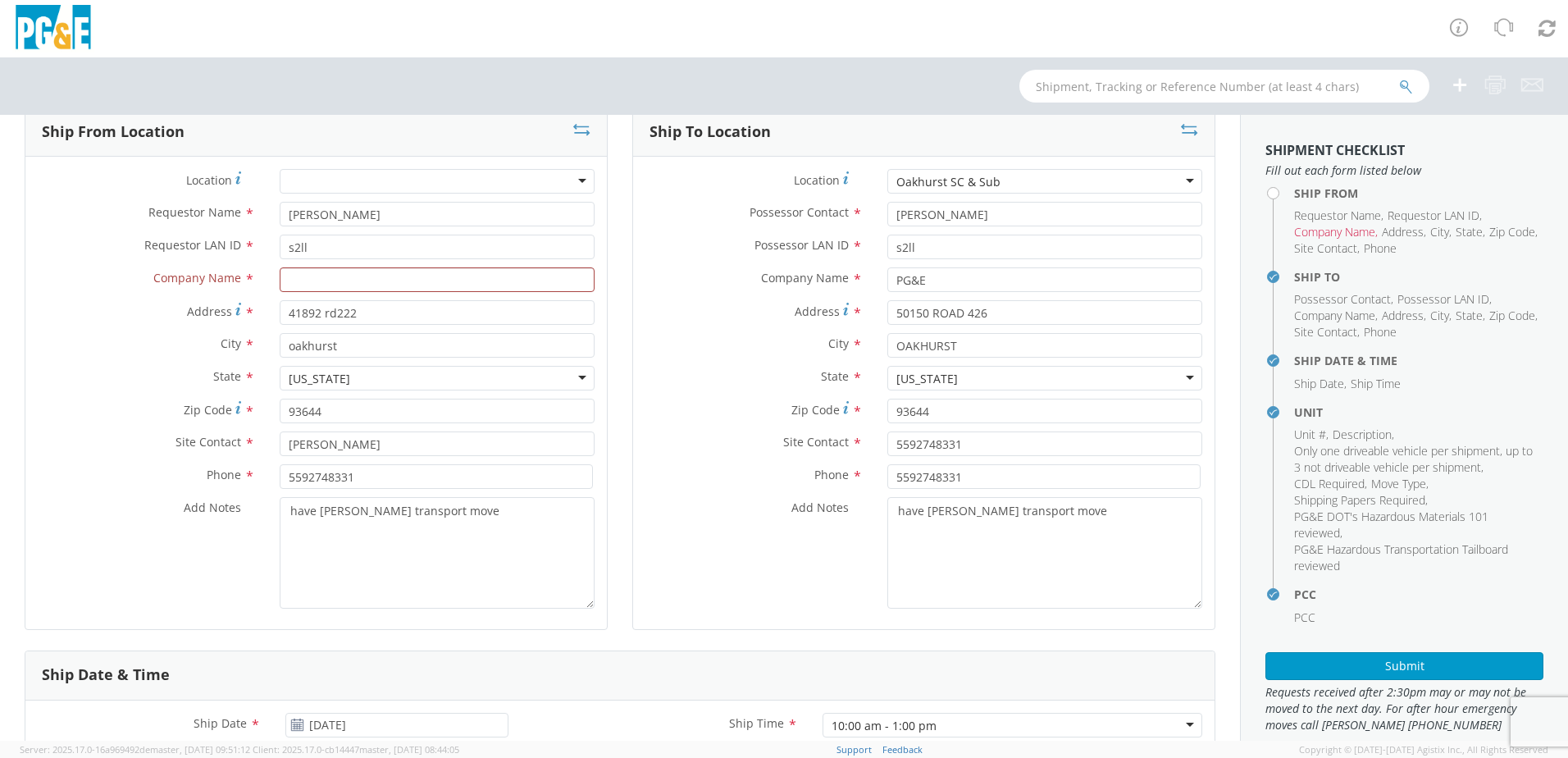
scroll to position [61, 0]
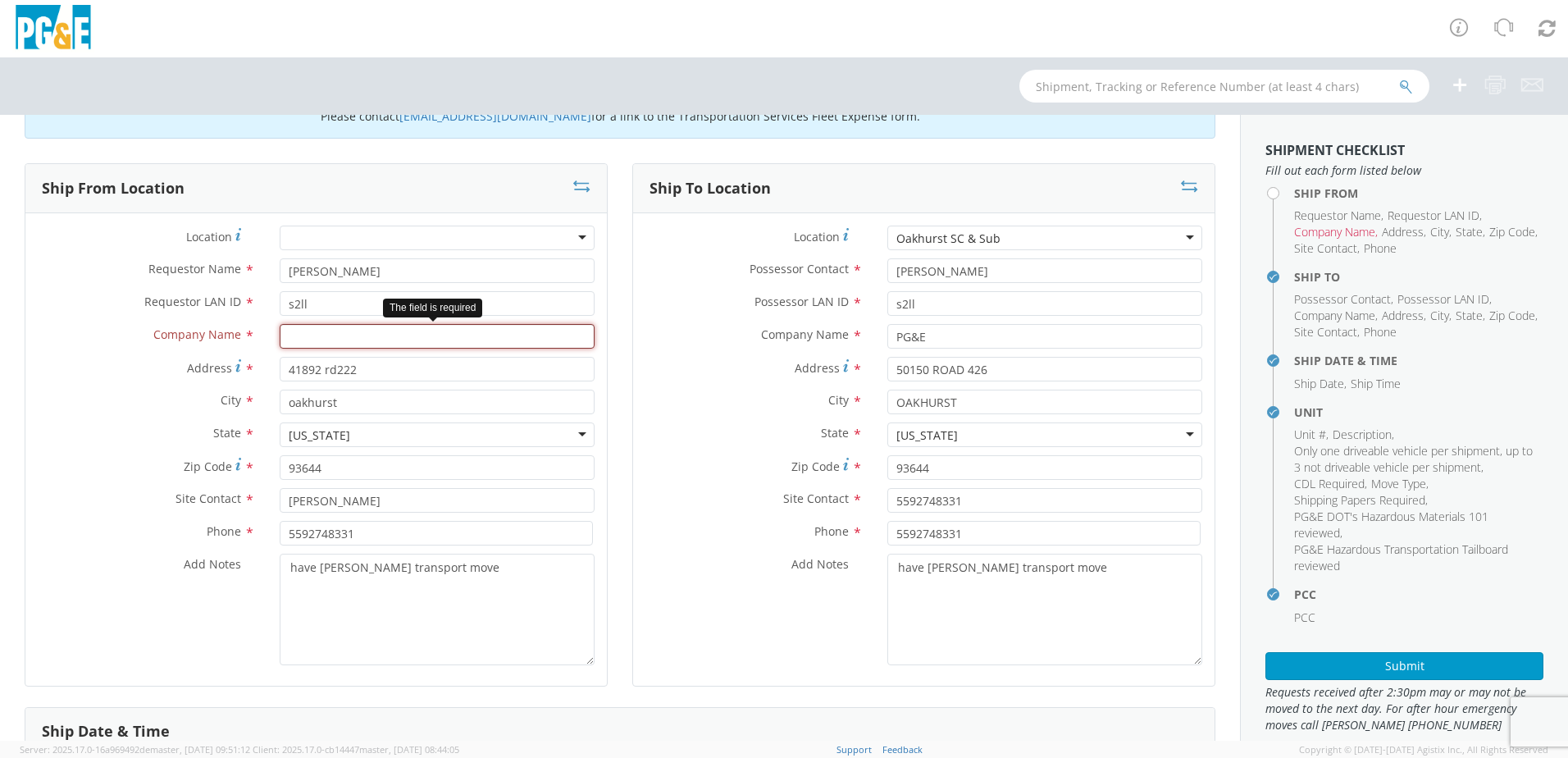
click at [325, 335] on input "text" at bounding box center [437, 336] width 315 height 25
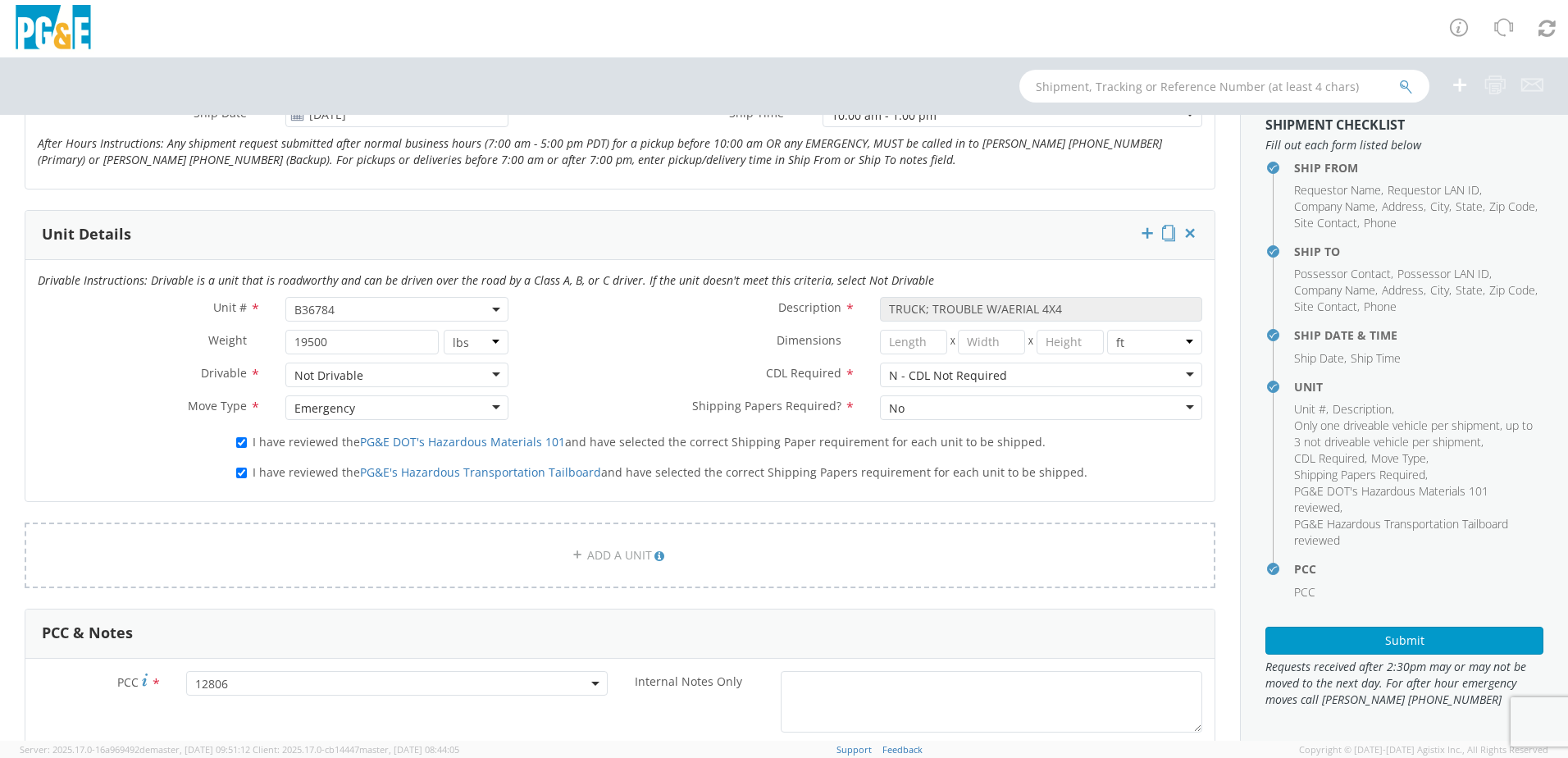
scroll to position [799, 0]
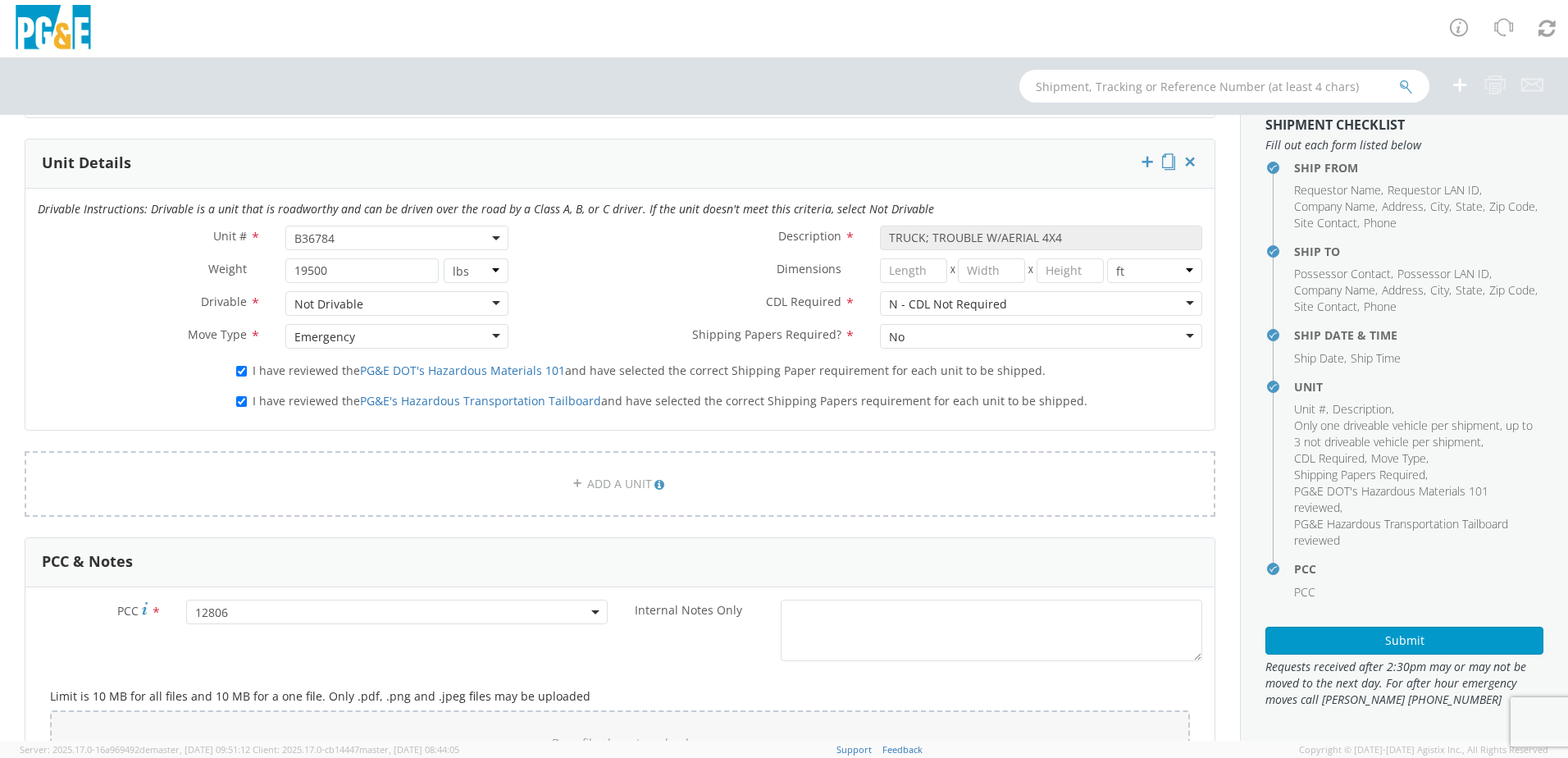
type input "222/corral"
click at [375, 423] on div "Drivable Instructions: Drivable is a unit that is roadworthy and can be driven …" at bounding box center [620, 309] width 1189 height 242
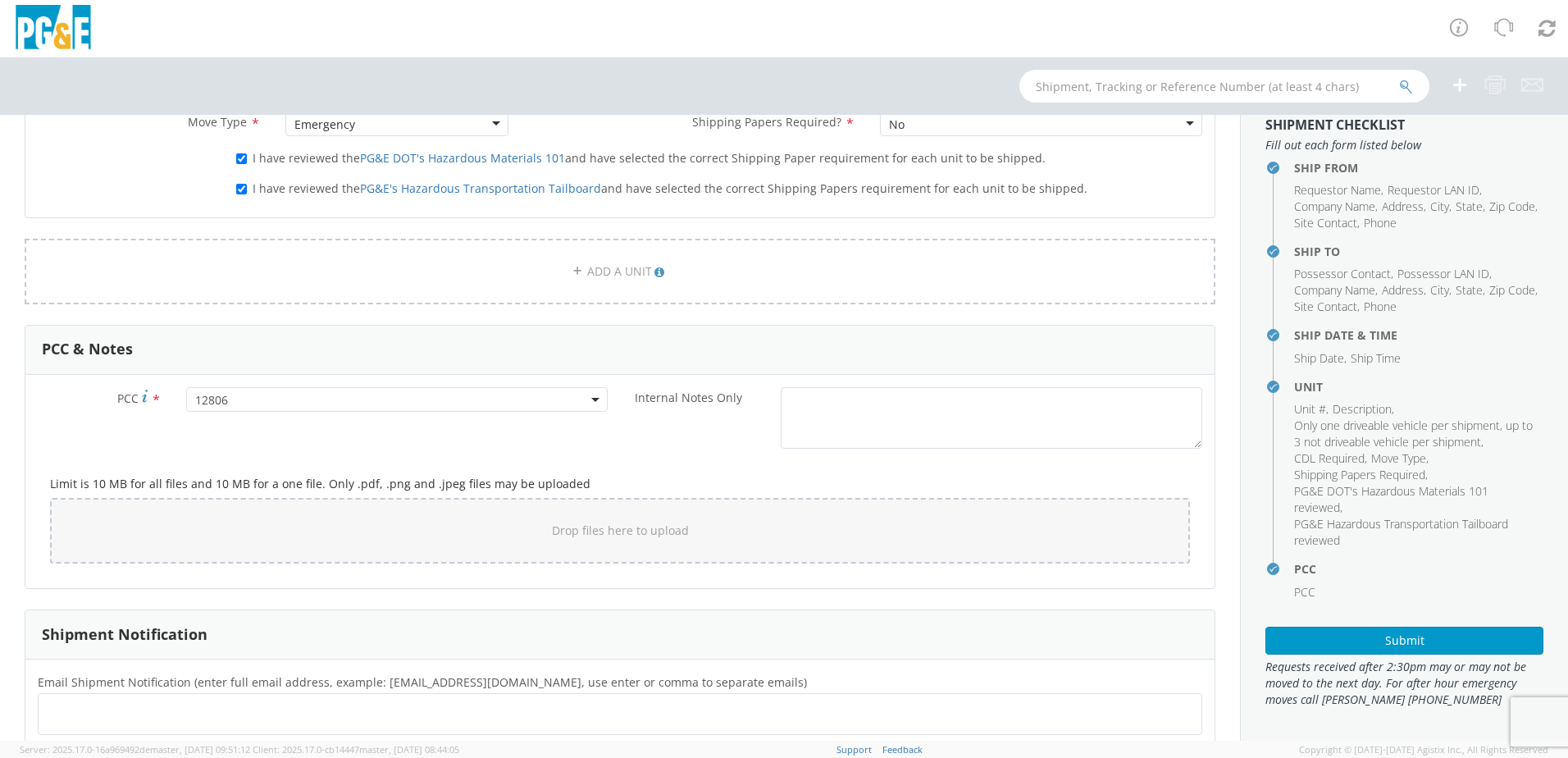
scroll to position [964, 0]
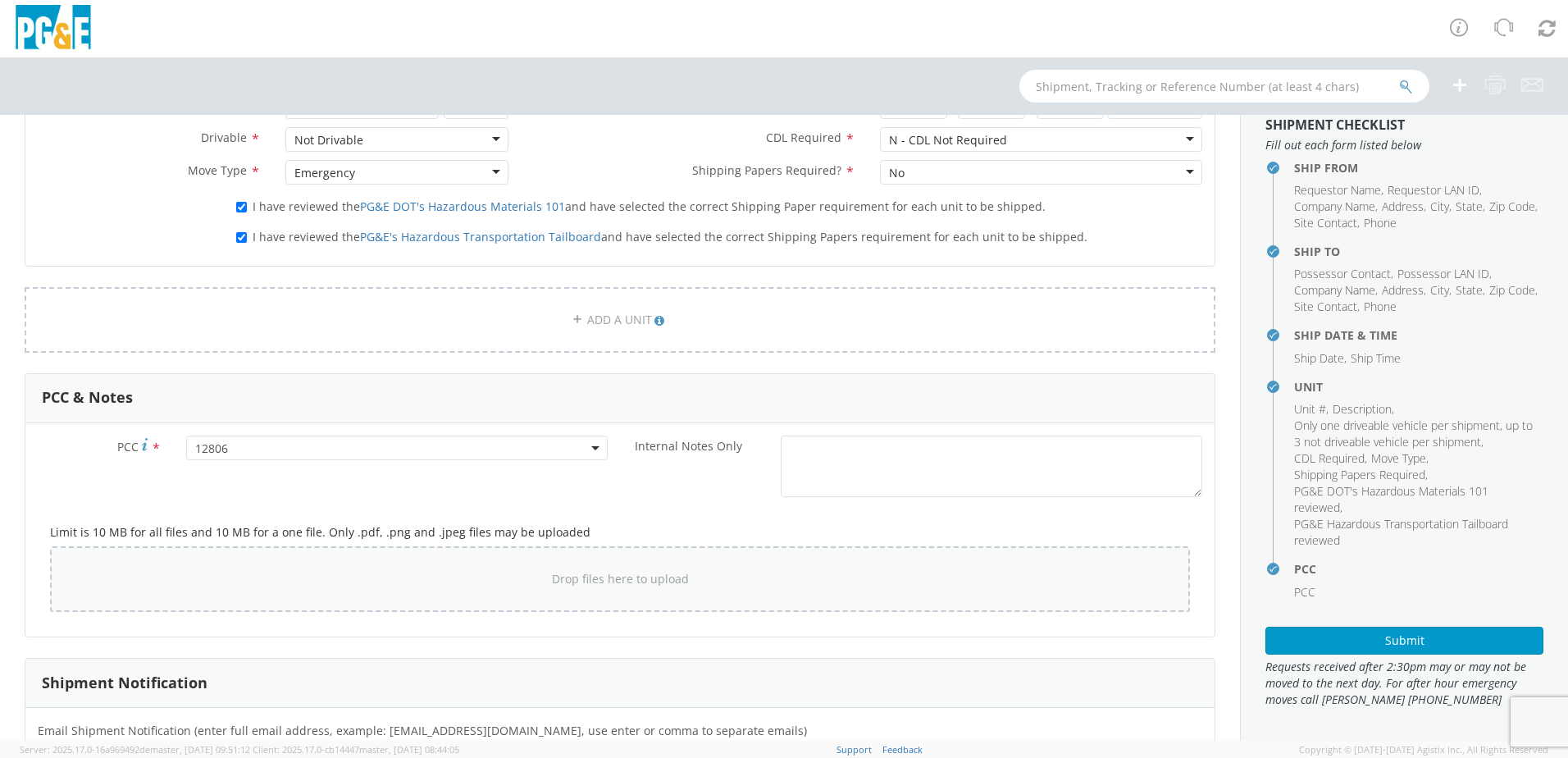
click at [235, 575] on div "Drop files here to upload" at bounding box center [620, 579] width 1114 height 40
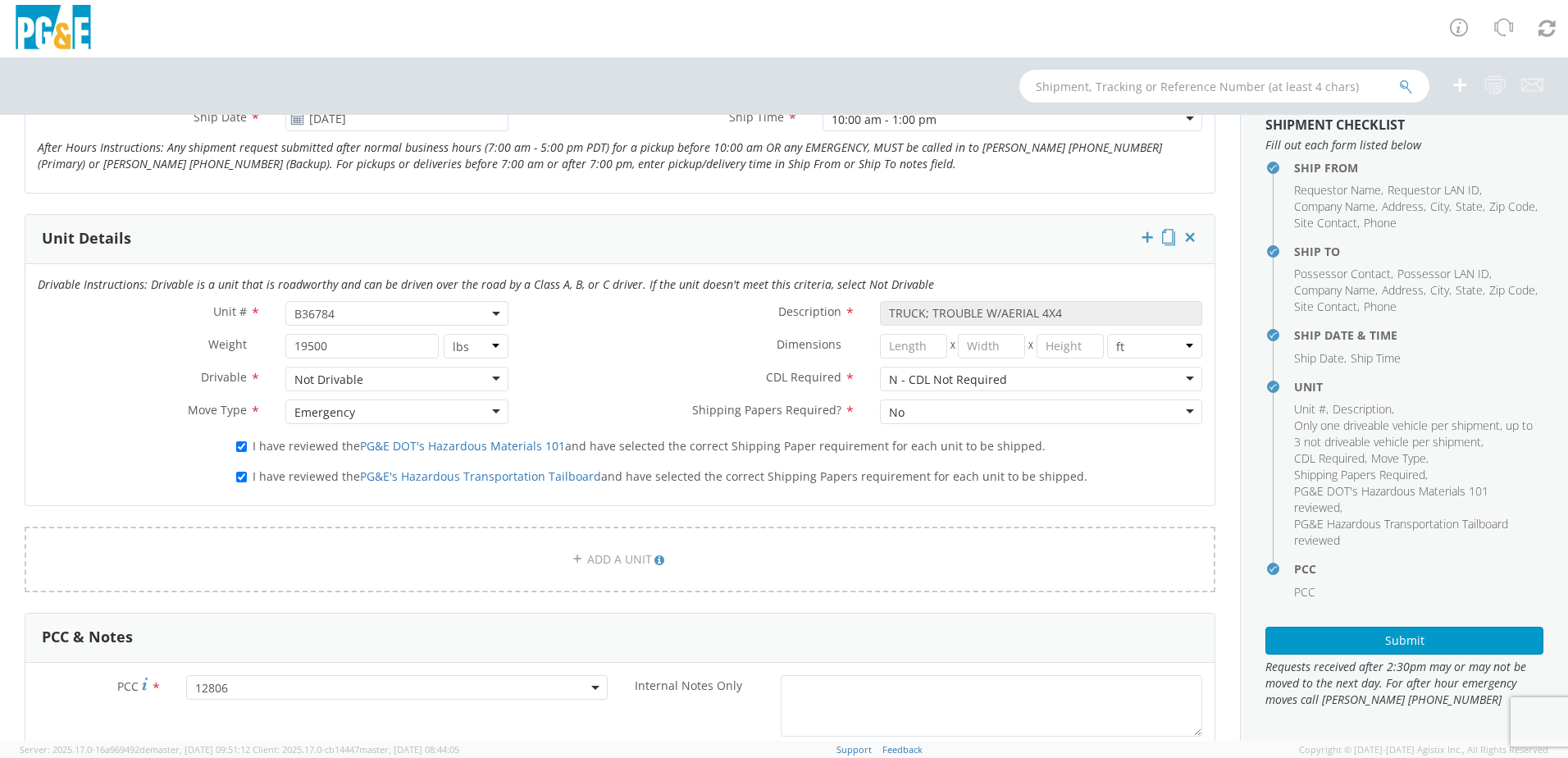
scroll to position [718, 0]
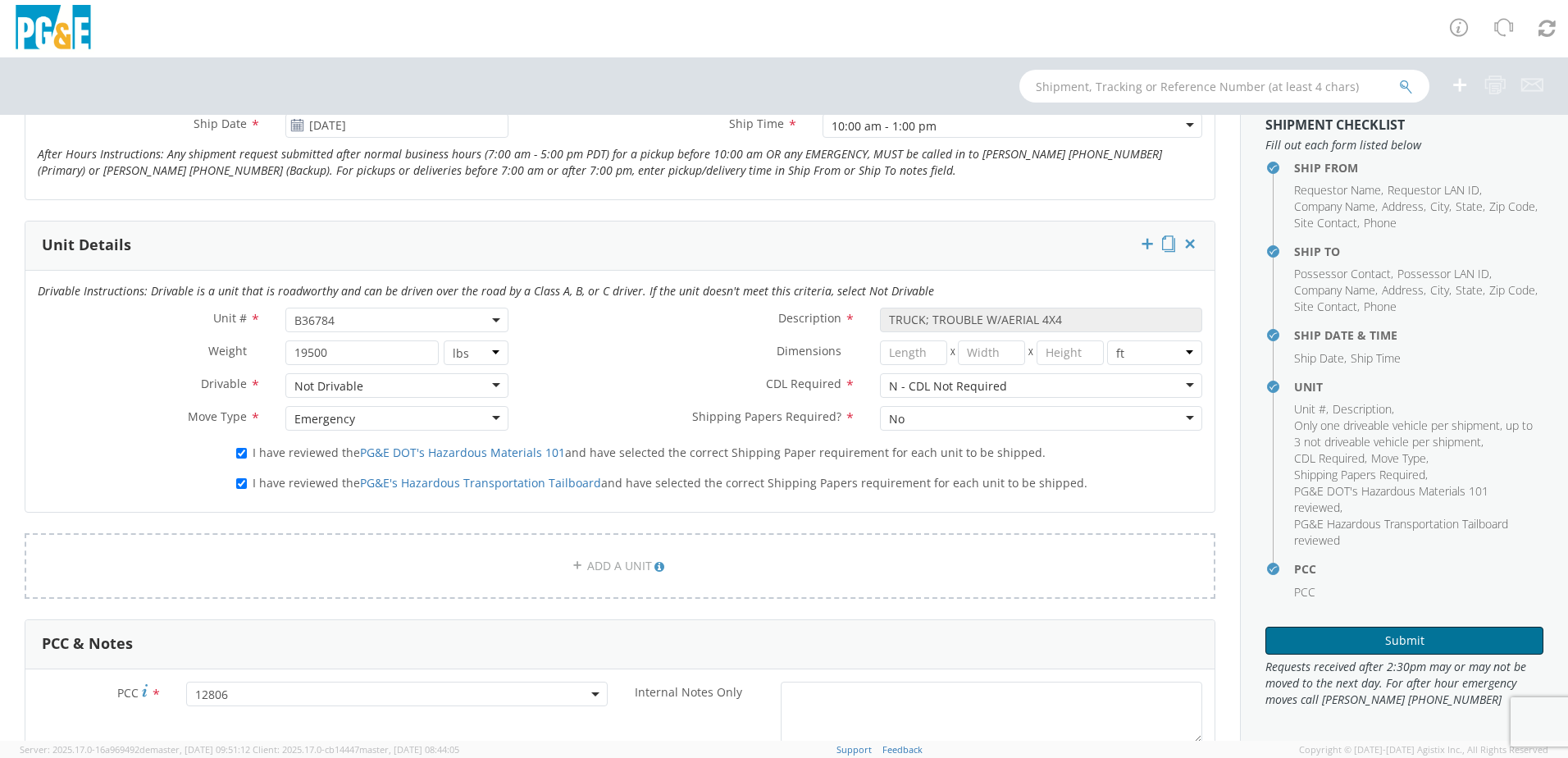
drag, startPoint x: 1441, startPoint y: 644, endPoint x: 1431, endPoint y: 639, distance: 11.2
click at [1441, 644] on button "Submit" at bounding box center [1405, 640] width 278 height 28
